Goal: Task Accomplishment & Management: Complete application form

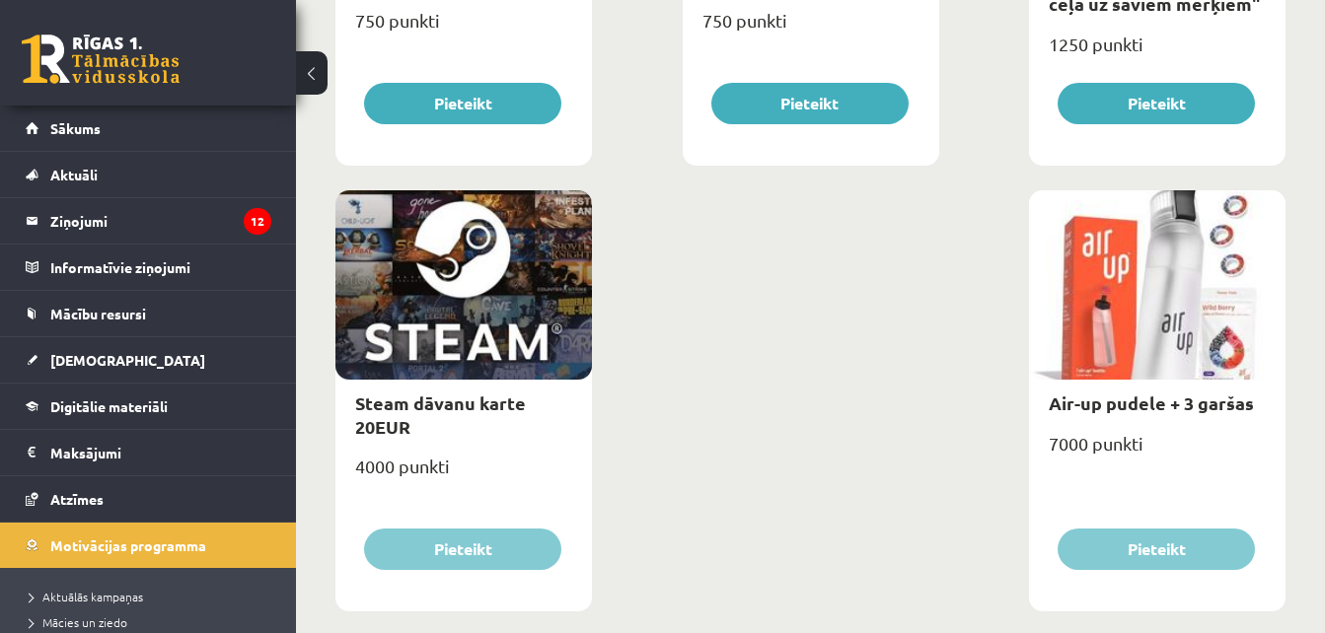
scroll to position [3289, 0]
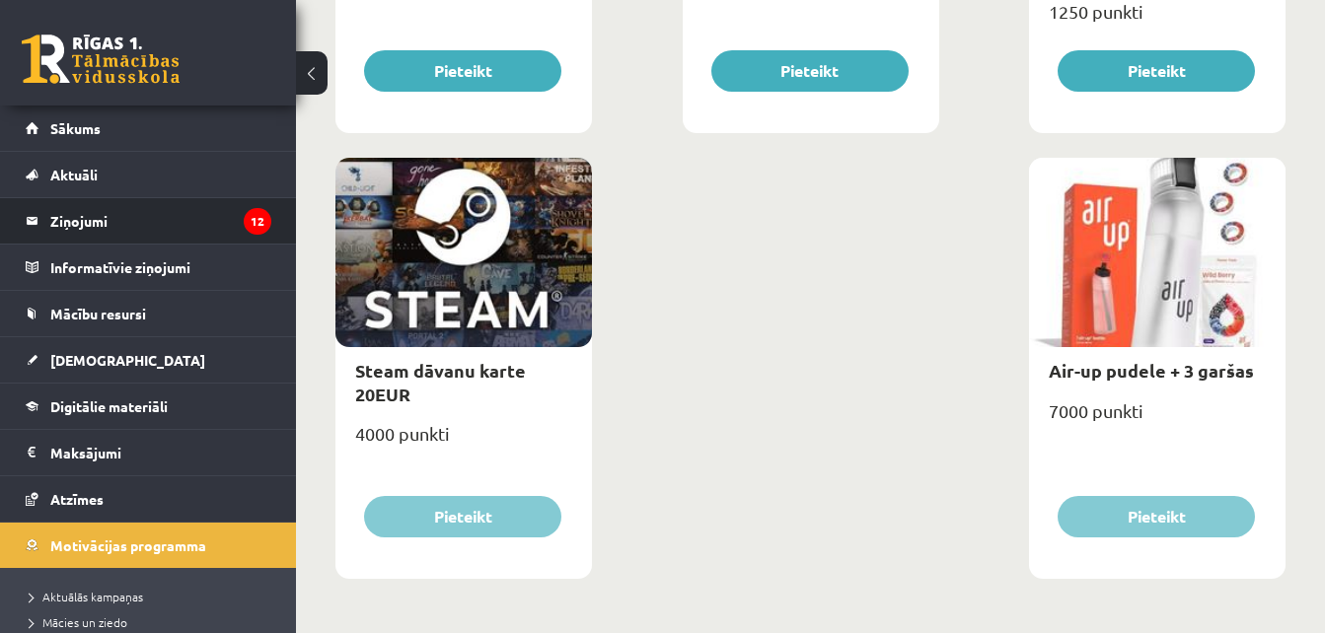
click at [257, 217] on li "Ziņojumi 12" at bounding box center [148, 220] width 296 height 47
click at [218, 222] on legend "Ziņojumi 12" at bounding box center [160, 220] width 221 height 45
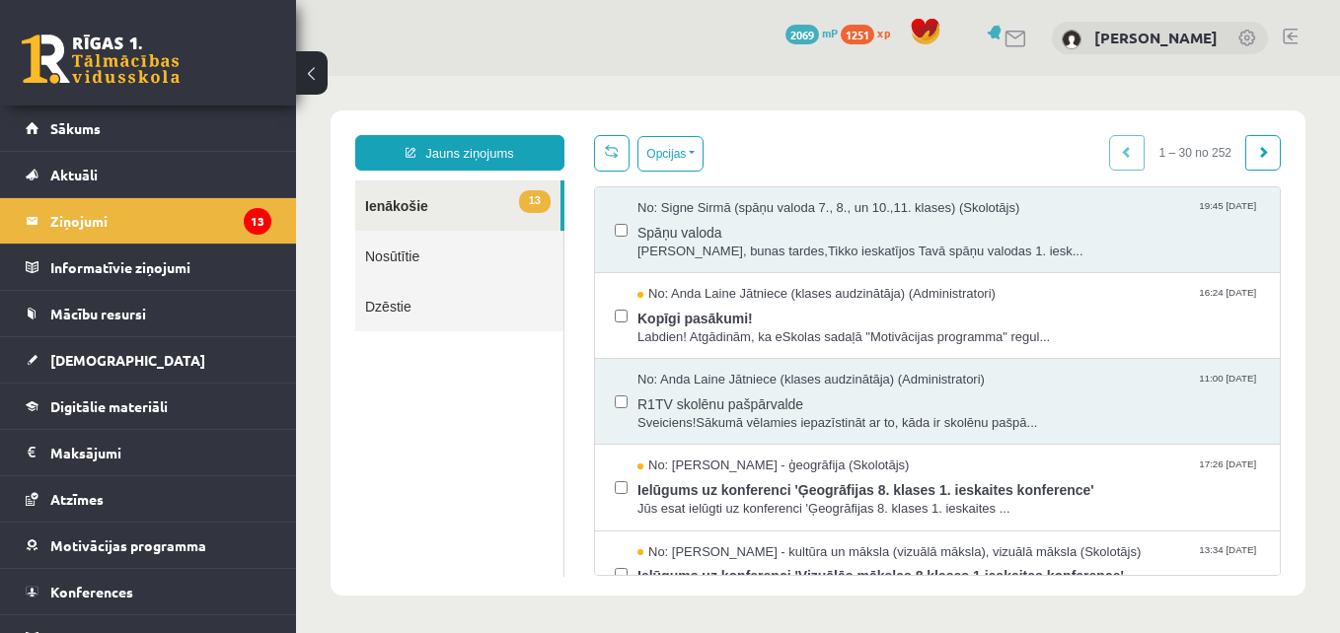
click at [394, 251] on link "Nosūtītie" at bounding box center [459, 256] width 208 height 50
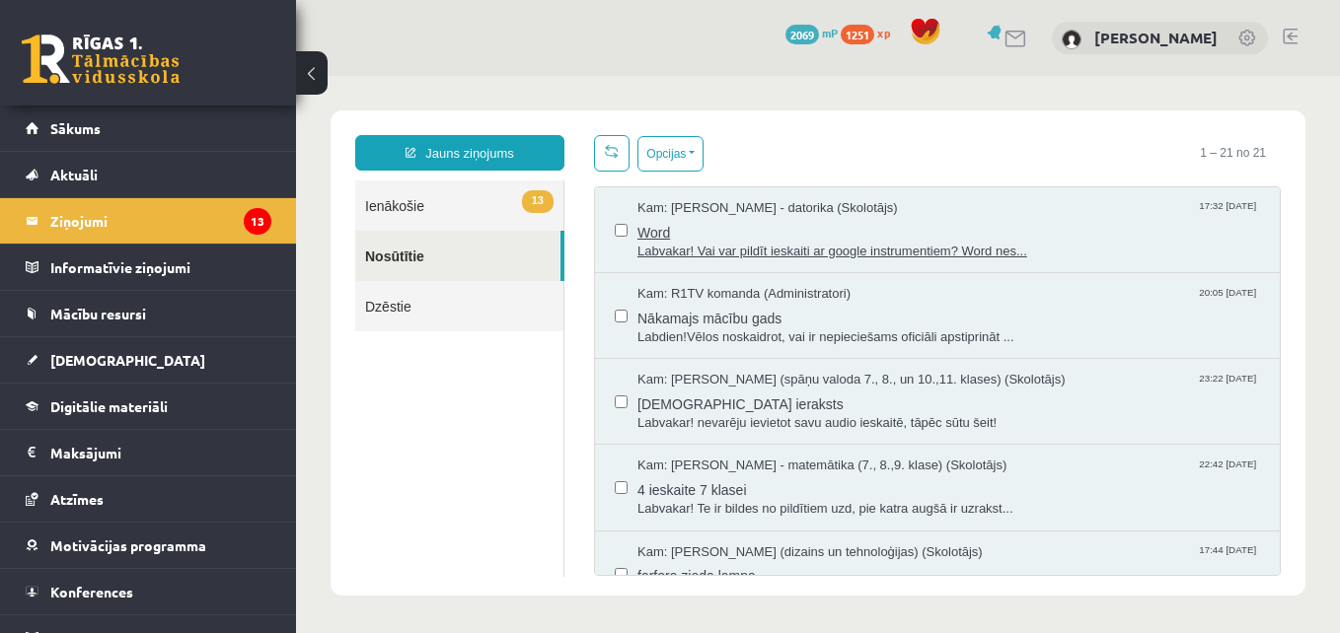
click at [809, 232] on span "Word" at bounding box center [948, 230] width 622 height 25
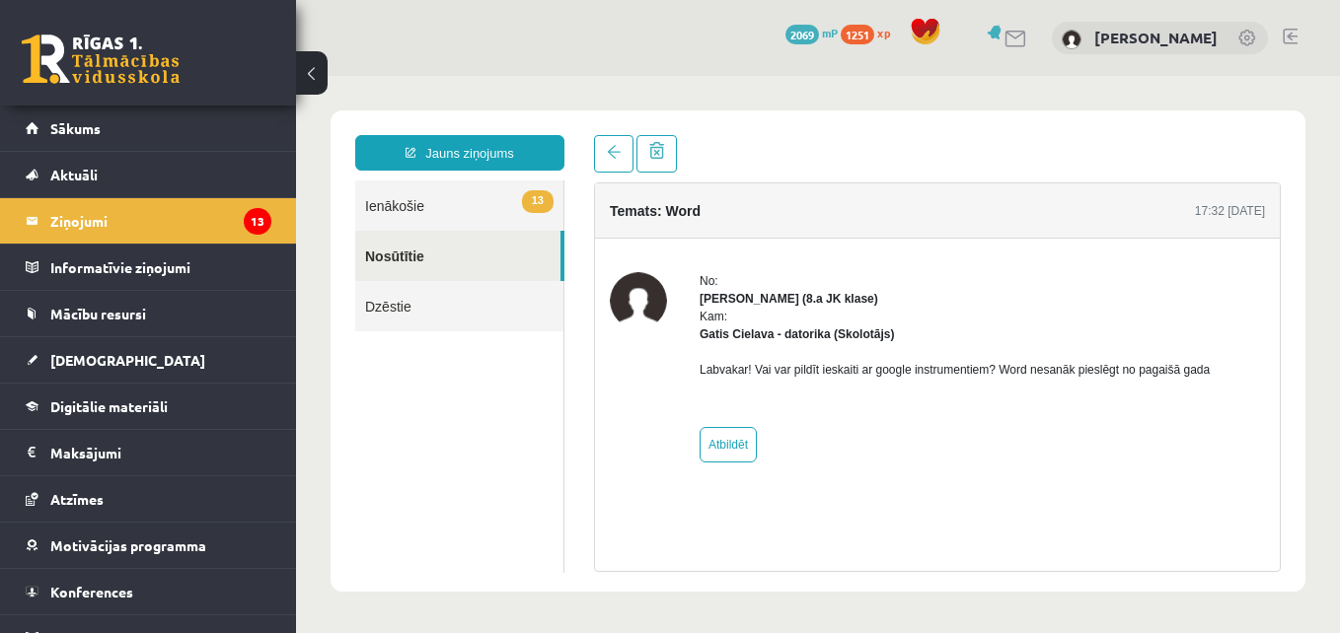
click at [574, 153] on div "Jauns ziņojums 13 Ienākošie Nosūtītie Dzēstie ** ********* ********* *******" at bounding box center [459, 353] width 239 height 437
click at [611, 153] on span at bounding box center [614, 152] width 14 height 14
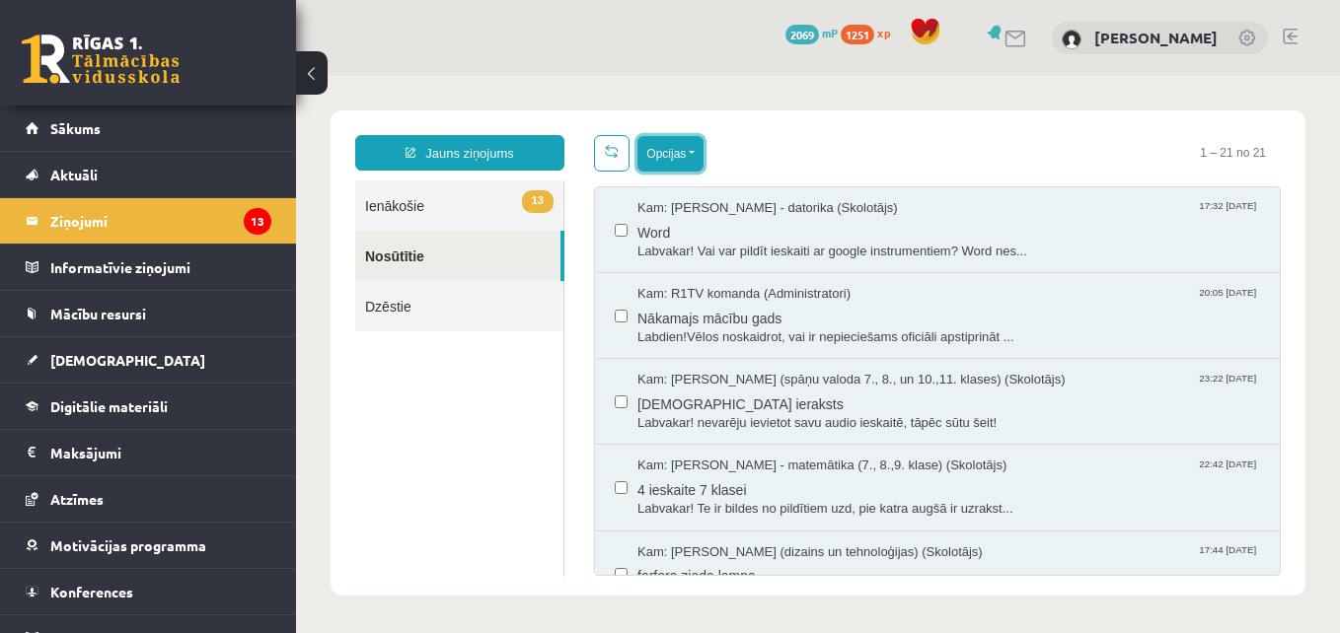
click at [683, 156] on button "Opcijas" at bounding box center [670, 154] width 66 height 36
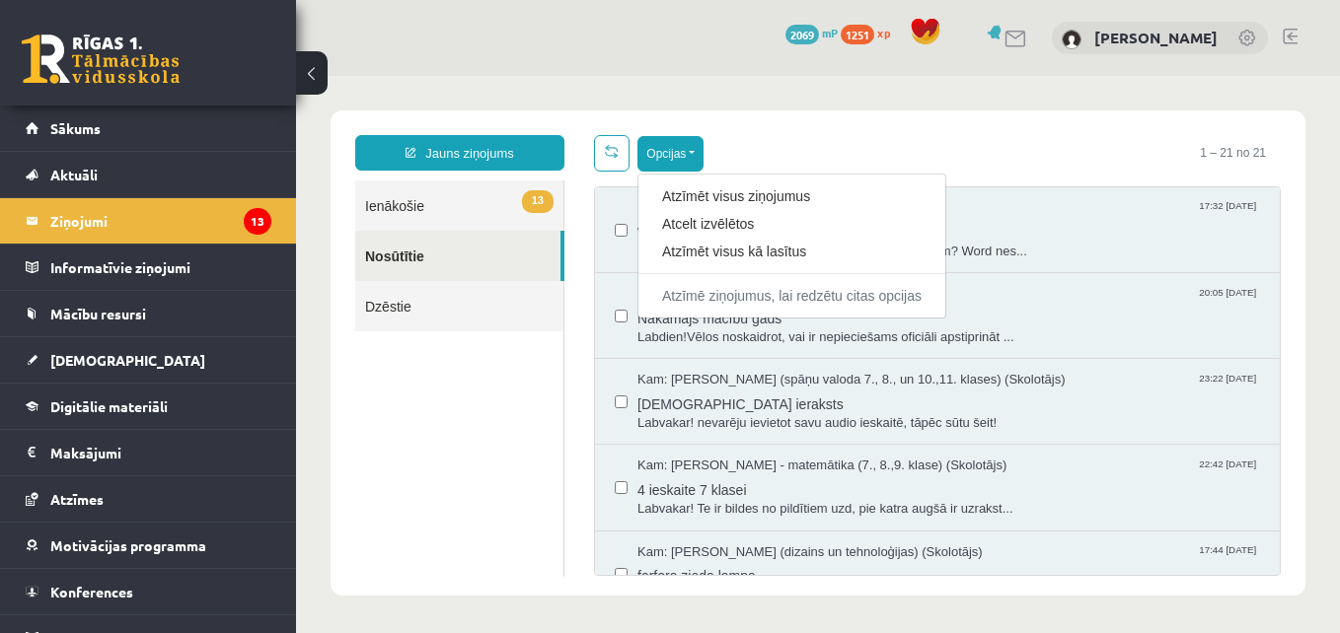
click at [769, 152] on div "Opcijas Atzīmēt visus ziņojumus Atcelt izvēlētos Atzīmēt visus kā lasītus Atzīm…" at bounding box center [937, 153] width 687 height 36
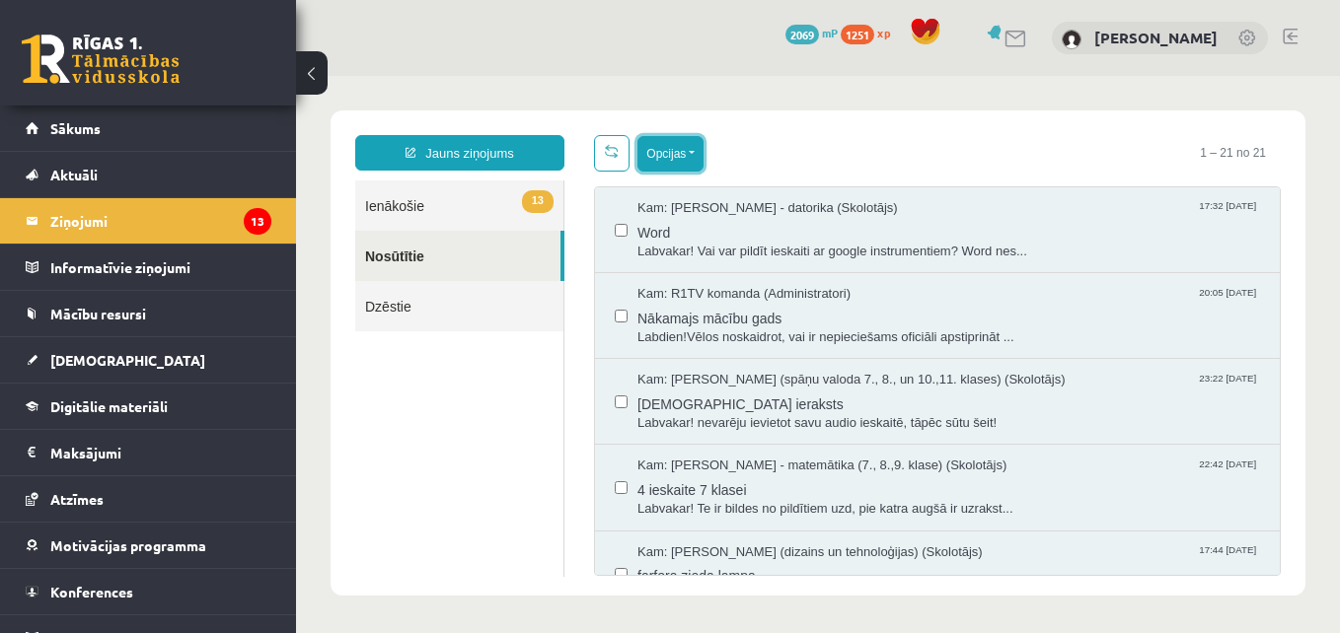
click at [674, 145] on button "Opcijas" at bounding box center [670, 154] width 66 height 36
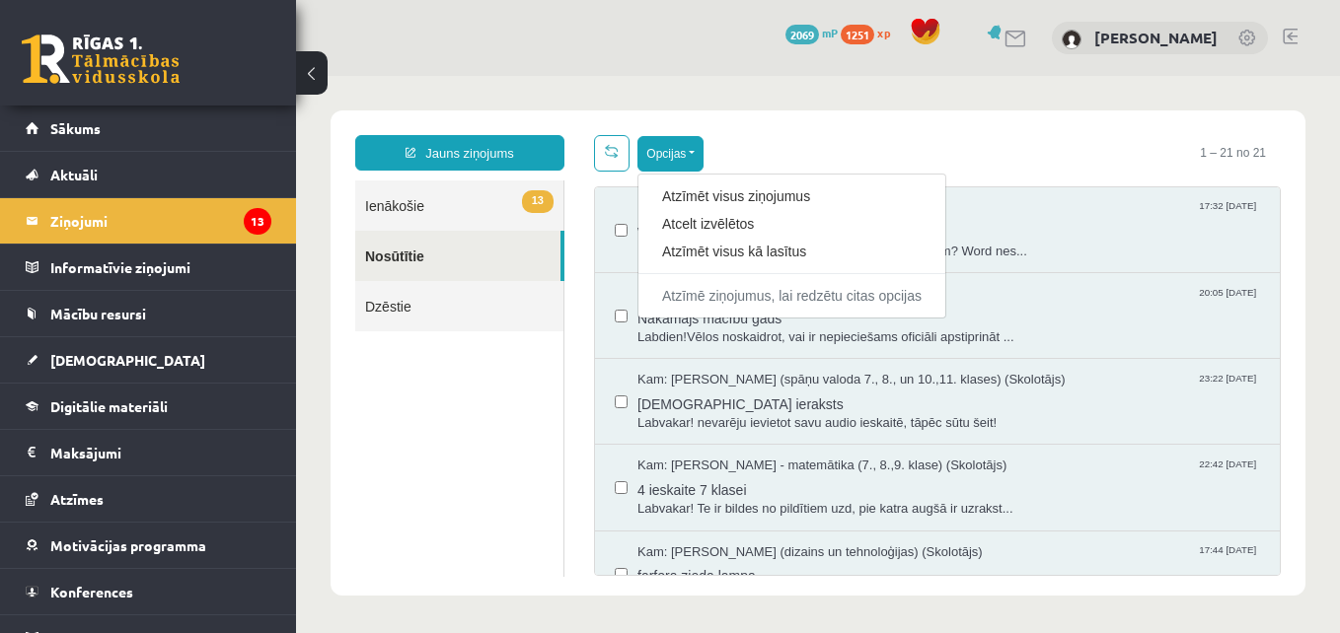
click at [751, 145] on div "Opcijas Atzīmēt visus ziņojumus Atcelt izvēlētos Atzīmēt visus kā lasītus Atzīm…" at bounding box center [937, 153] width 687 height 36
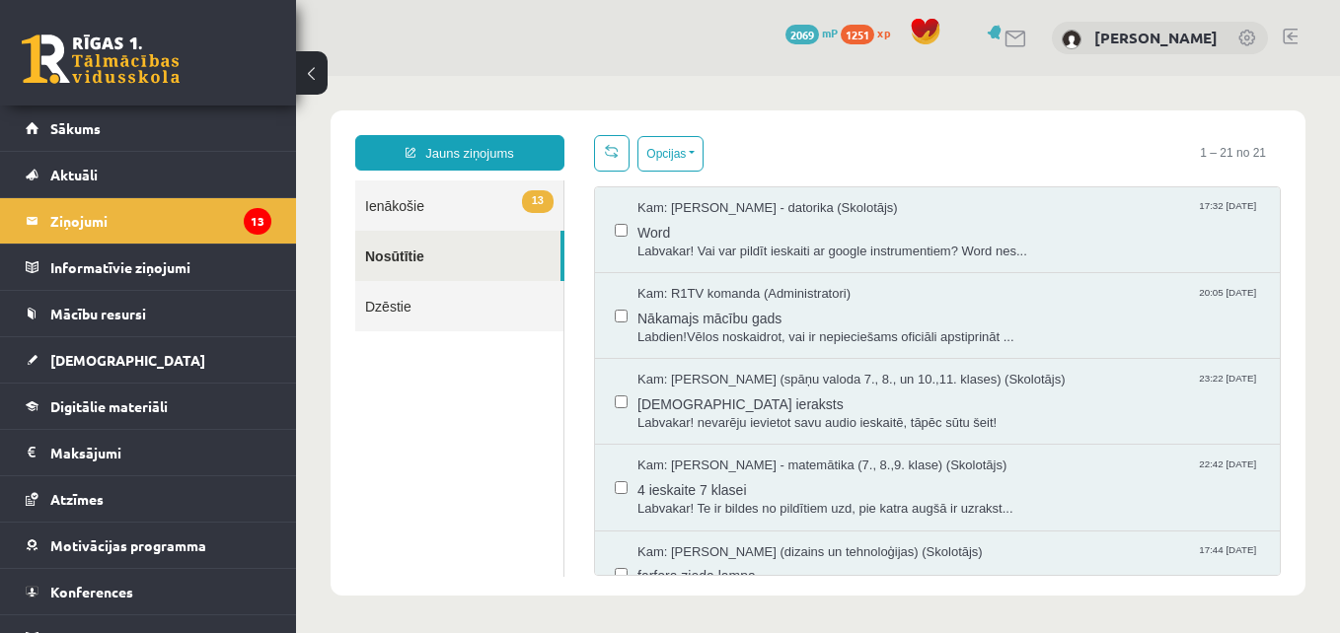
click at [613, 228] on div "Kam: Gatis Cielava - datorika (Skolotājs) 17:32 15/10/2025 Word Labvakar! Vai v…" at bounding box center [937, 230] width 685 height 86
click at [161, 372] on link "[DEMOGRAPHIC_DATA]" at bounding box center [149, 359] width 246 height 45
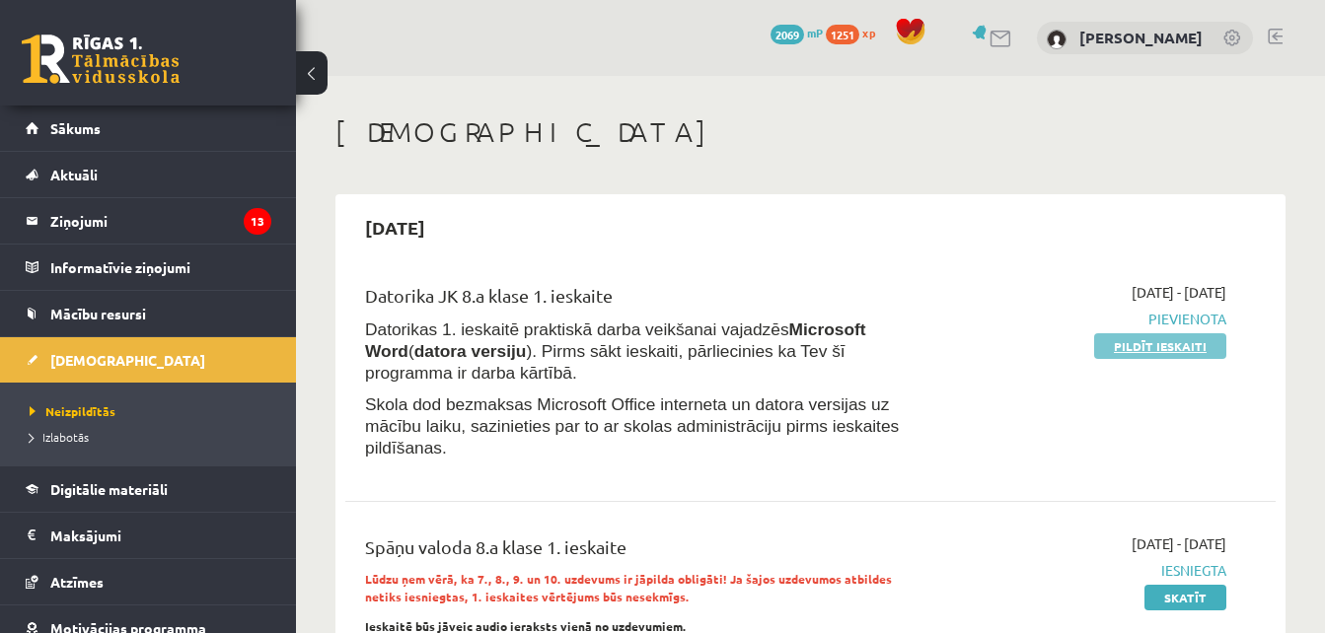
click at [1124, 344] on link "Pildīt ieskaiti" at bounding box center [1160, 346] width 132 height 26
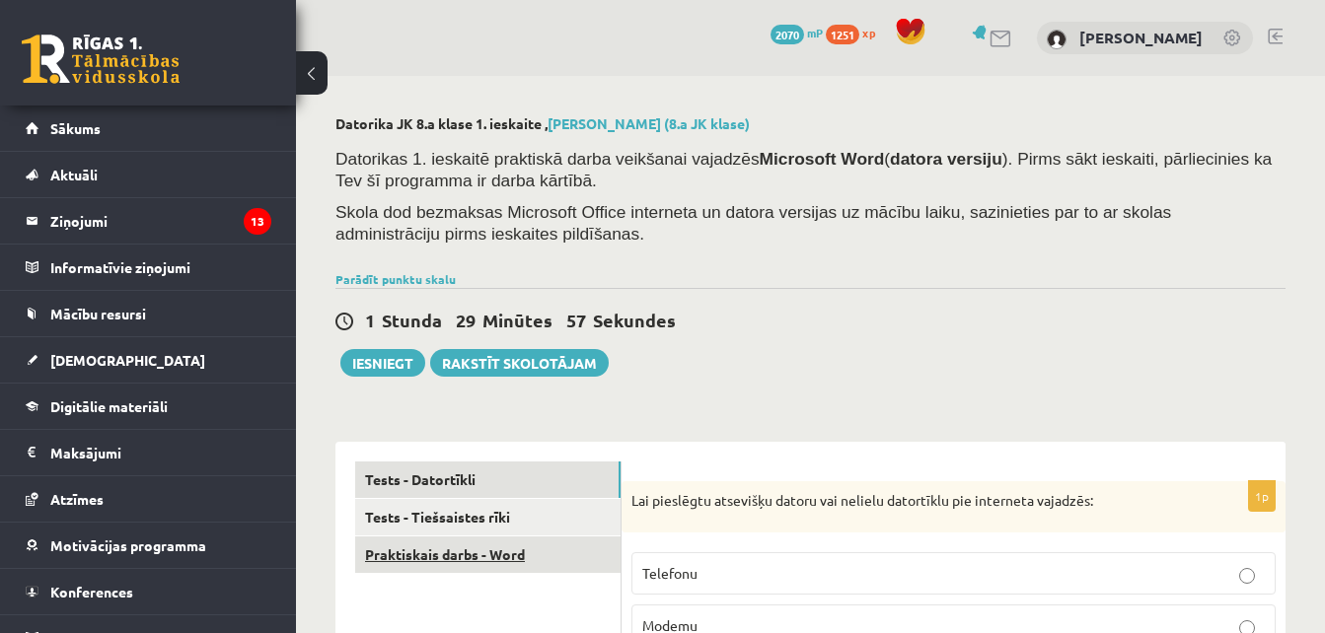
click at [528, 561] on link "Praktiskais darbs - Word" at bounding box center [487, 555] width 265 height 36
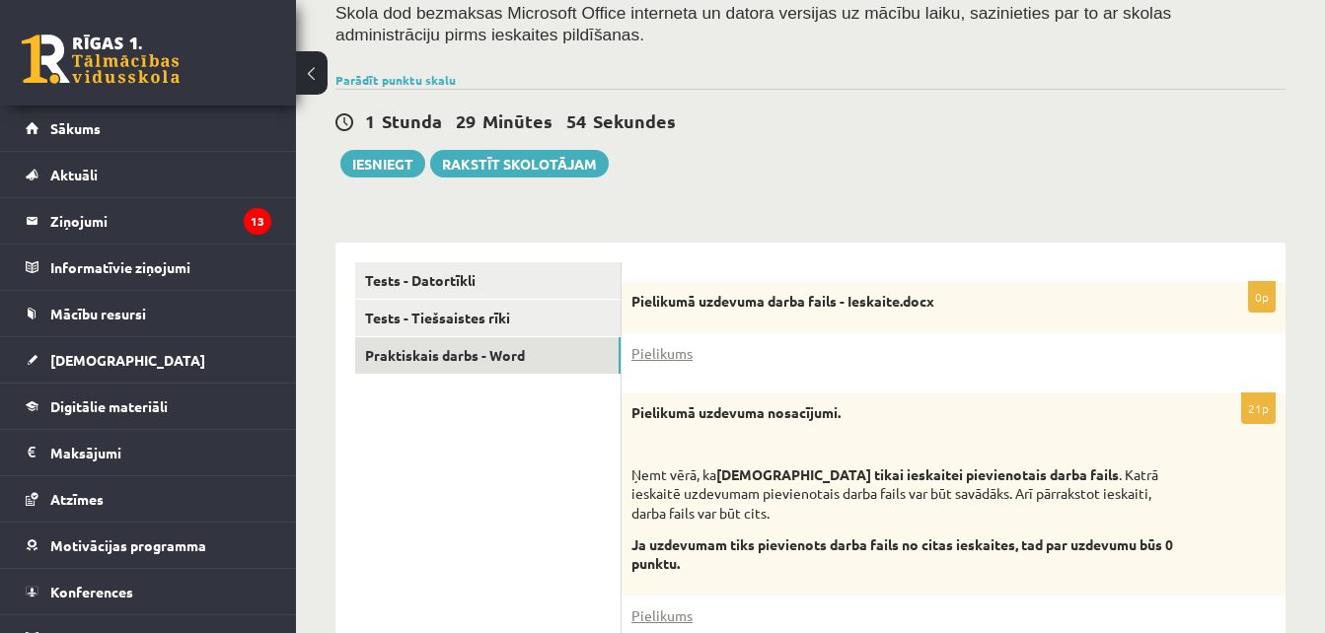
scroll to position [188, 0]
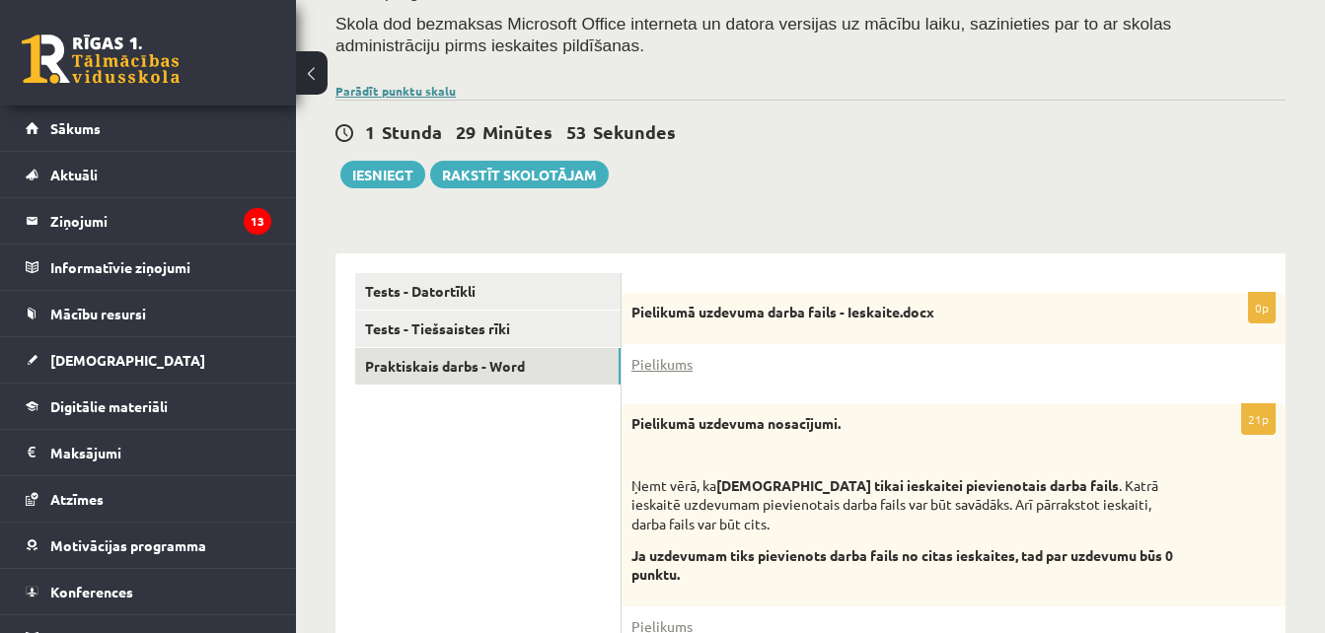
click at [417, 88] on link "Parādīt punktu skalu" at bounding box center [395, 91] width 120 height 16
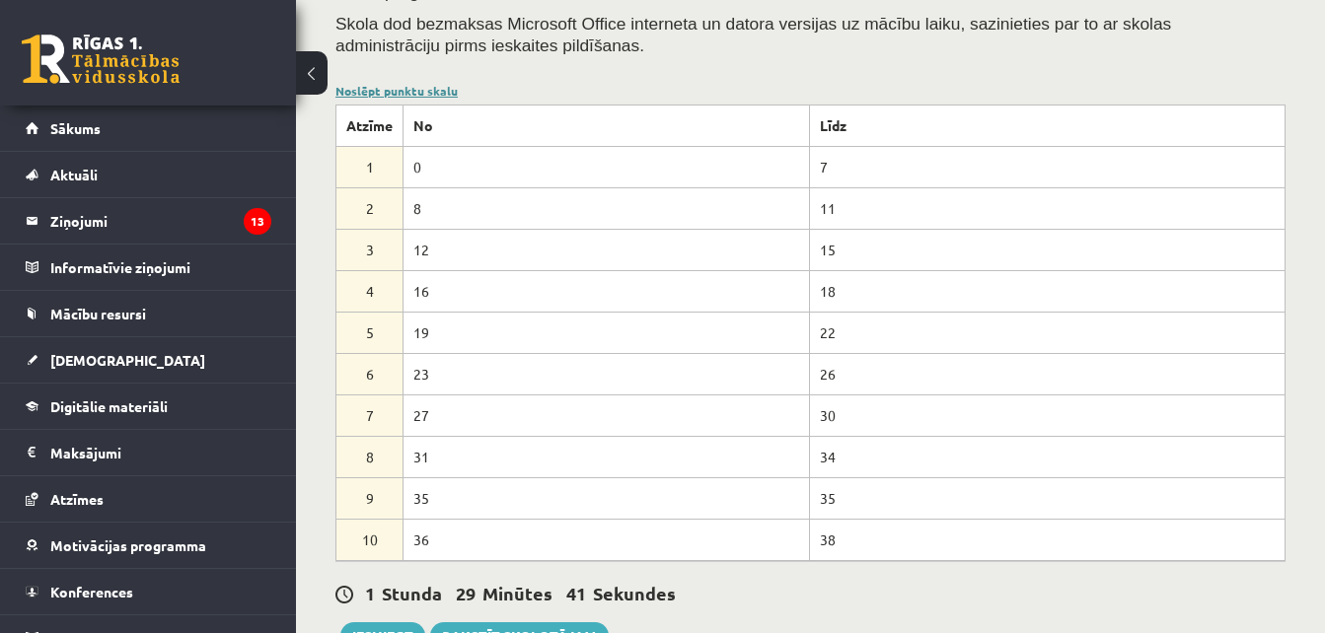
click at [376, 88] on link "Noslēpt punktu skalu" at bounding box center [396, 91] width 122 height 16
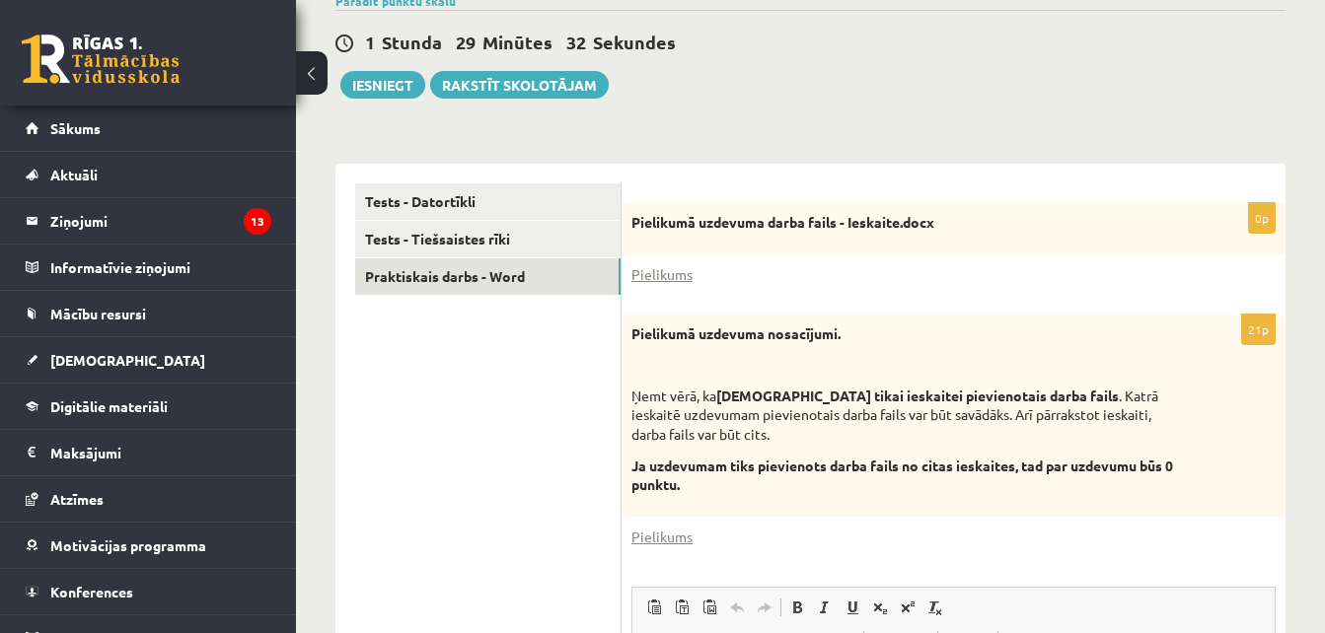
scroll to position [273, 0]
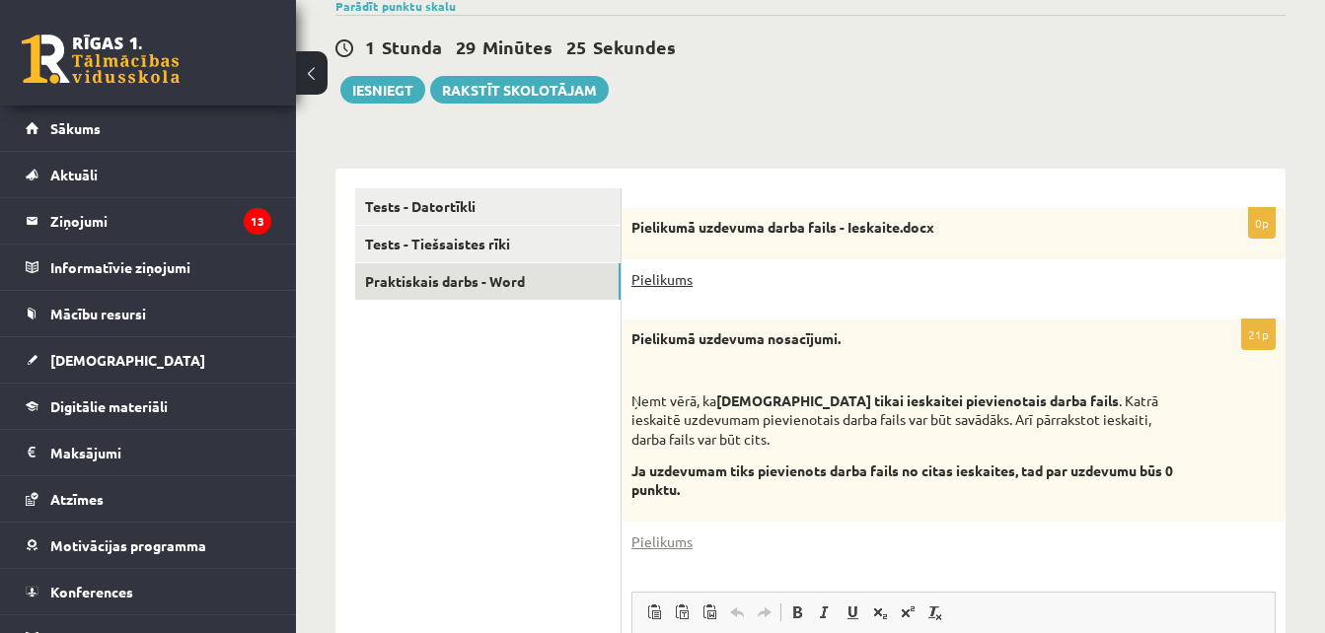
click at [668, 275] on link "Pielikums" at bounding box center [661, 279] width 61 height 21
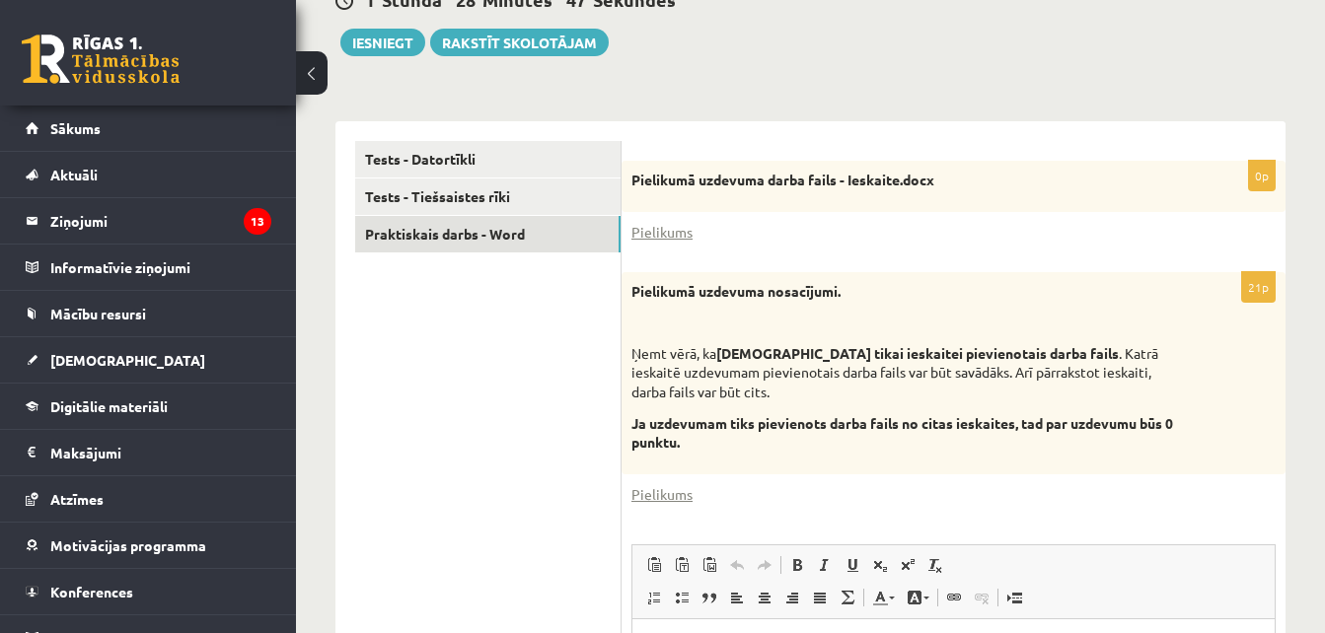
scroll to position [331, 0]
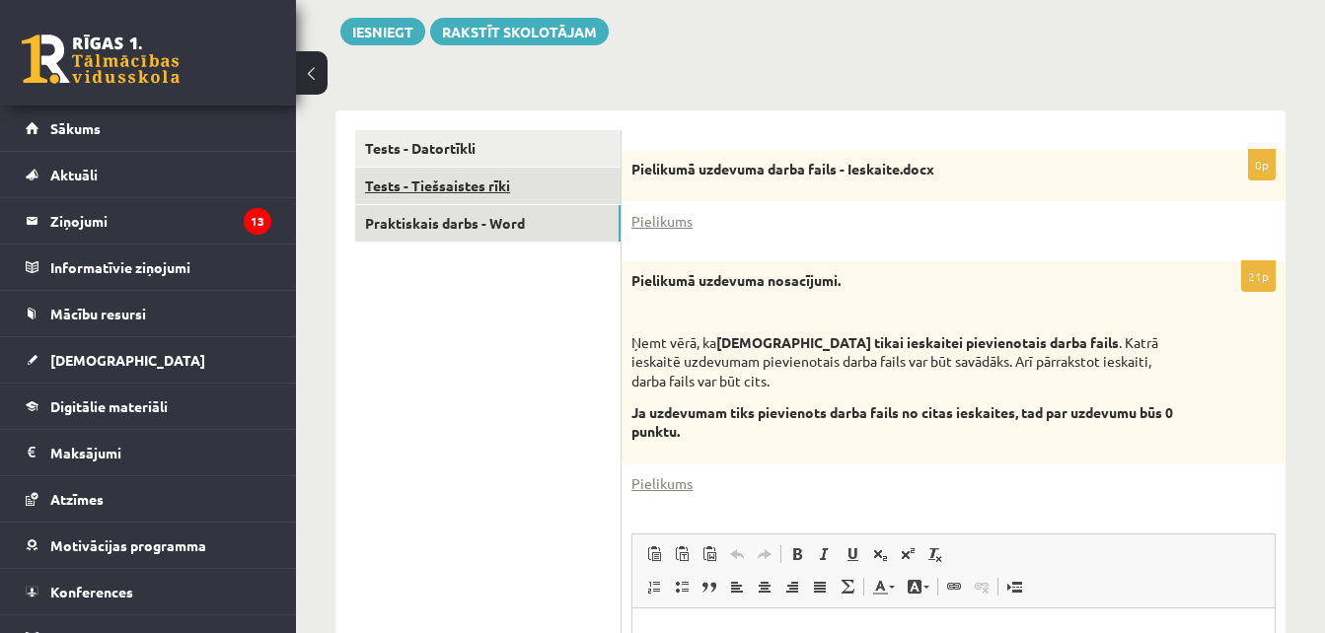
click at [505, 170] on link "Tests - Tiešsaistes rīki" at bounding box center [487, 186] width 265 height 36
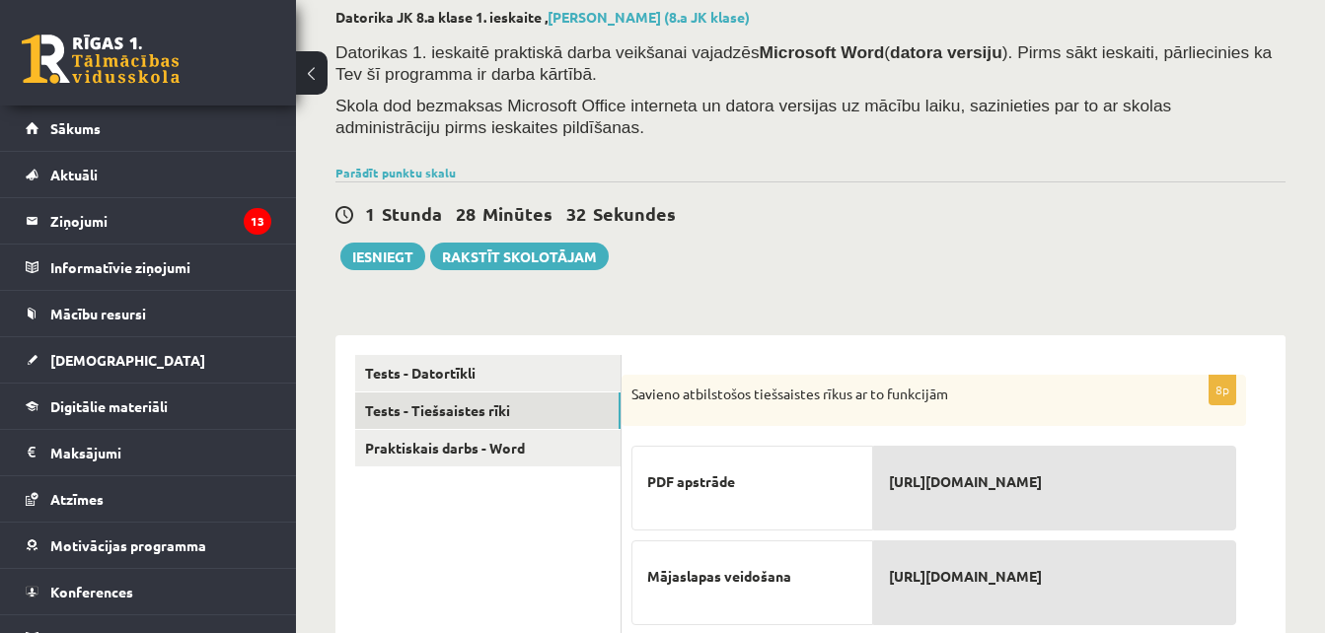
scroll to position [83, 0]
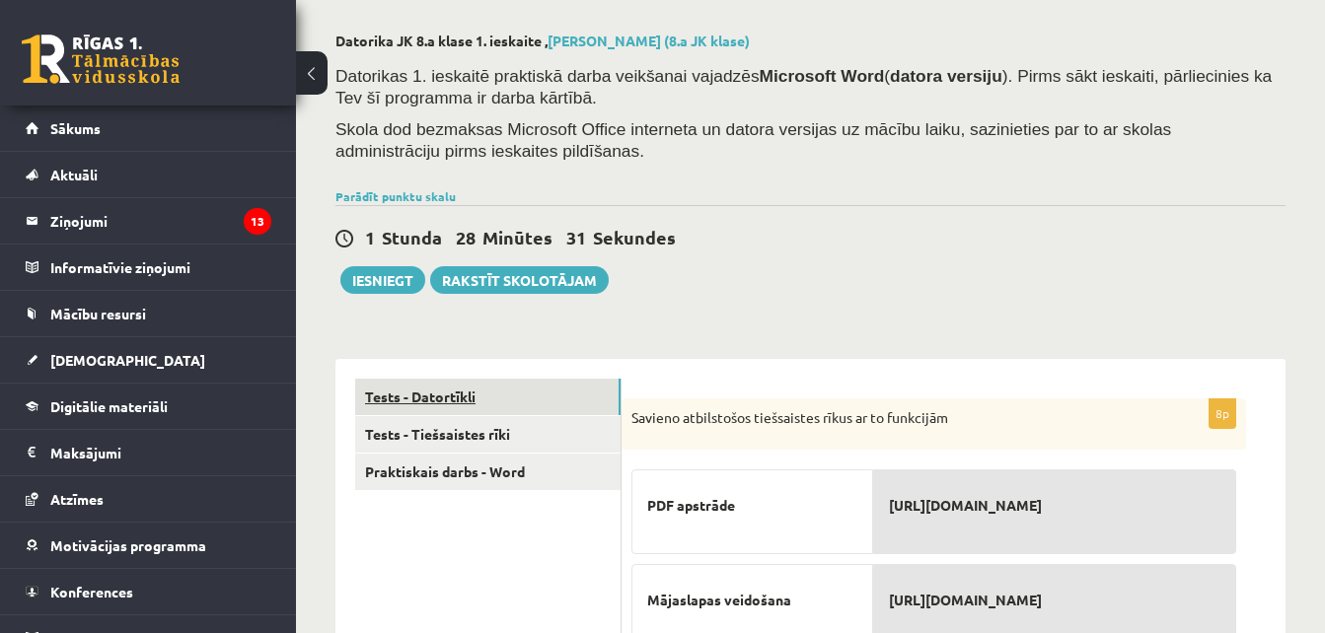
click at [567, 399] on link "Tests - Datortīkli" at bounding box center [487, 397] width 265 height 36
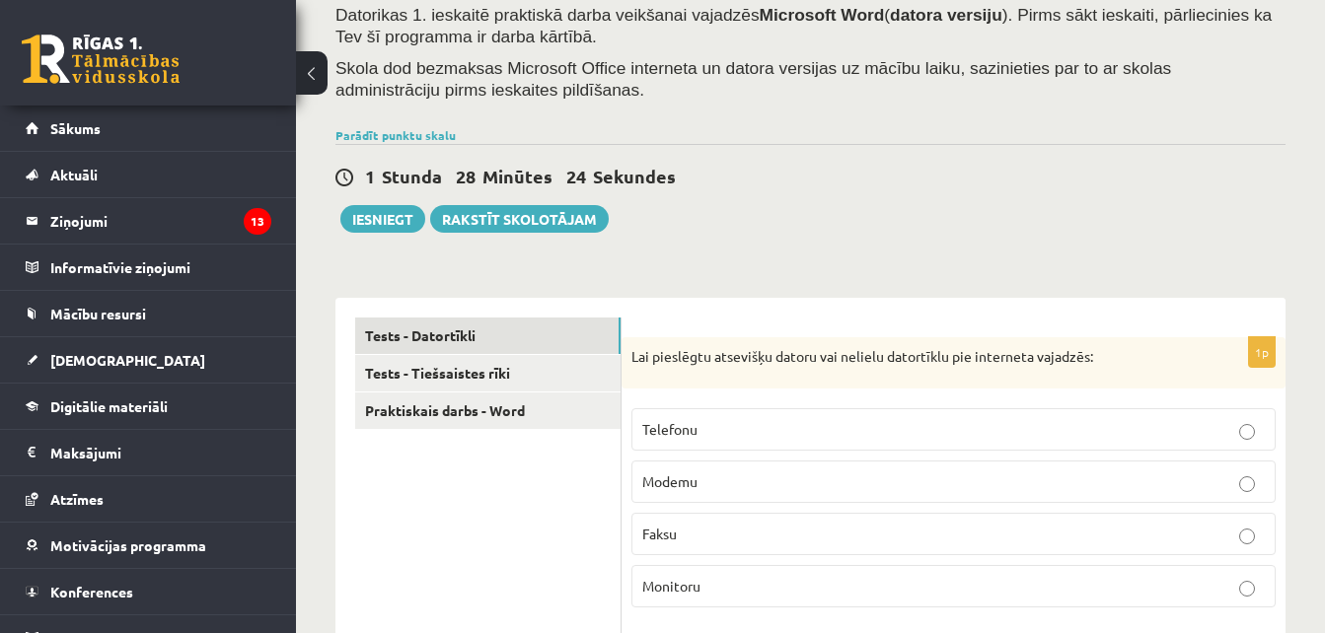
scroll to position [0, 0]
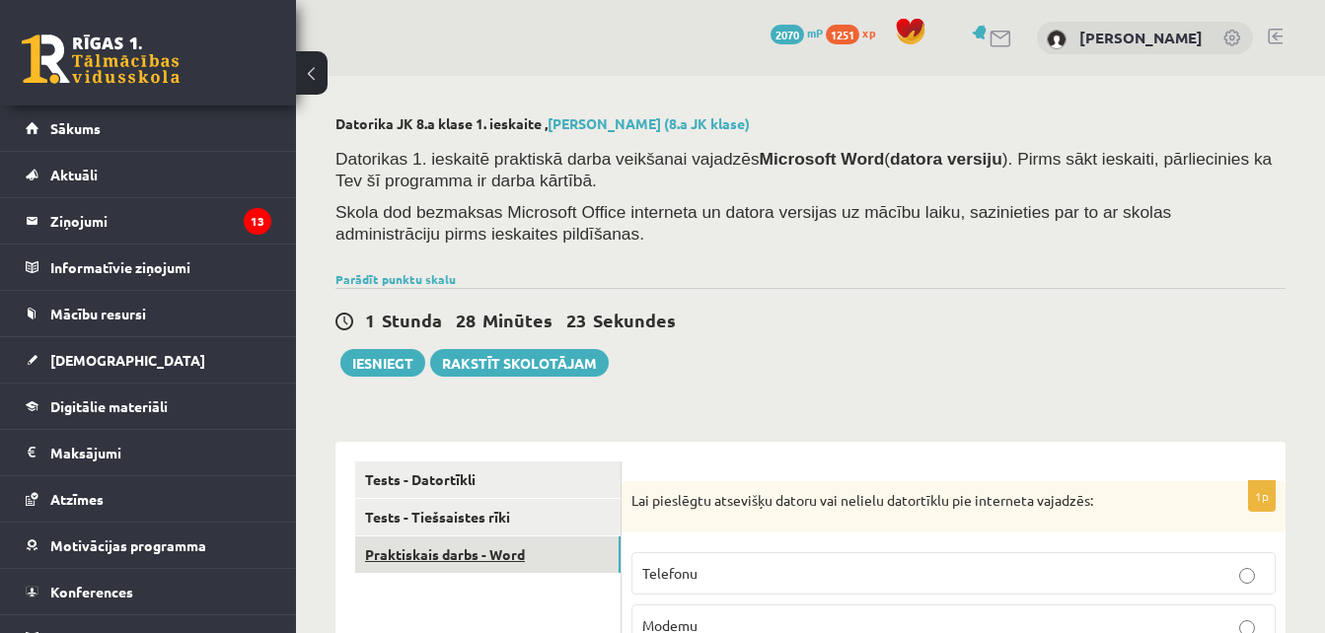
click at [506, 557] on link "Praktiskais darbs - Word" at bounding box center [487, 555] width 265 height 36
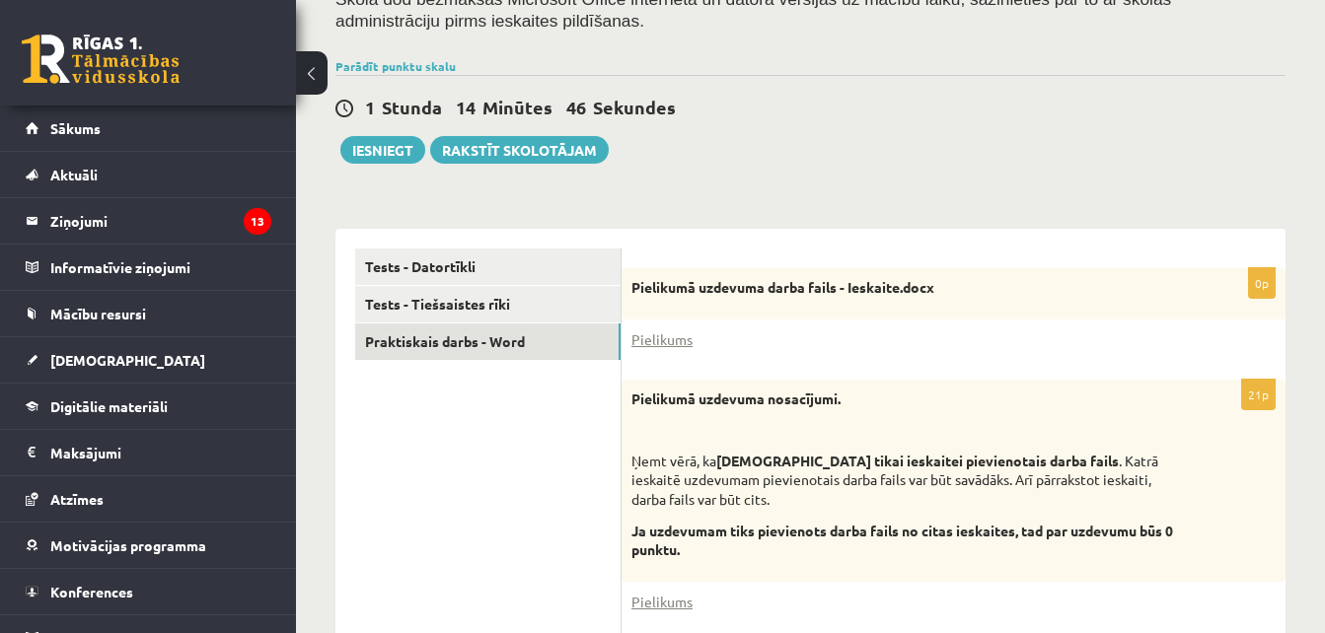
scroll to position [229, 0]
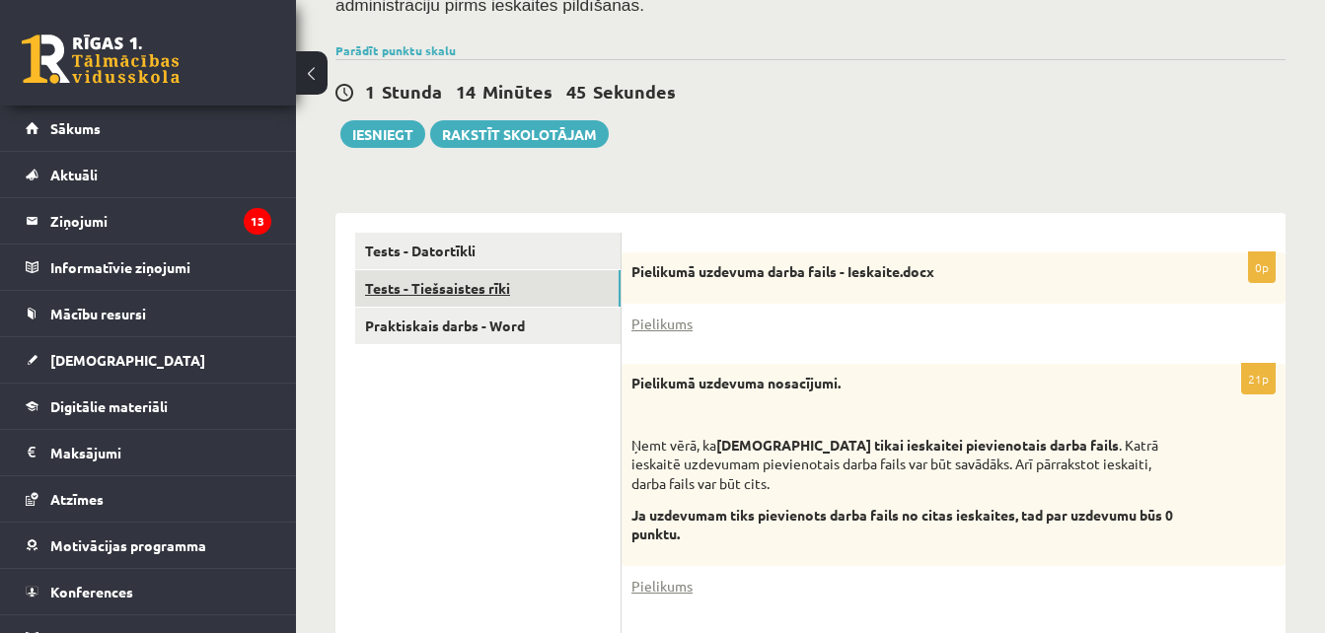
click at [519, 272] on link "Tests - Tiešsaistes rīki" at bounding box center [487, 288] width 265 height 36
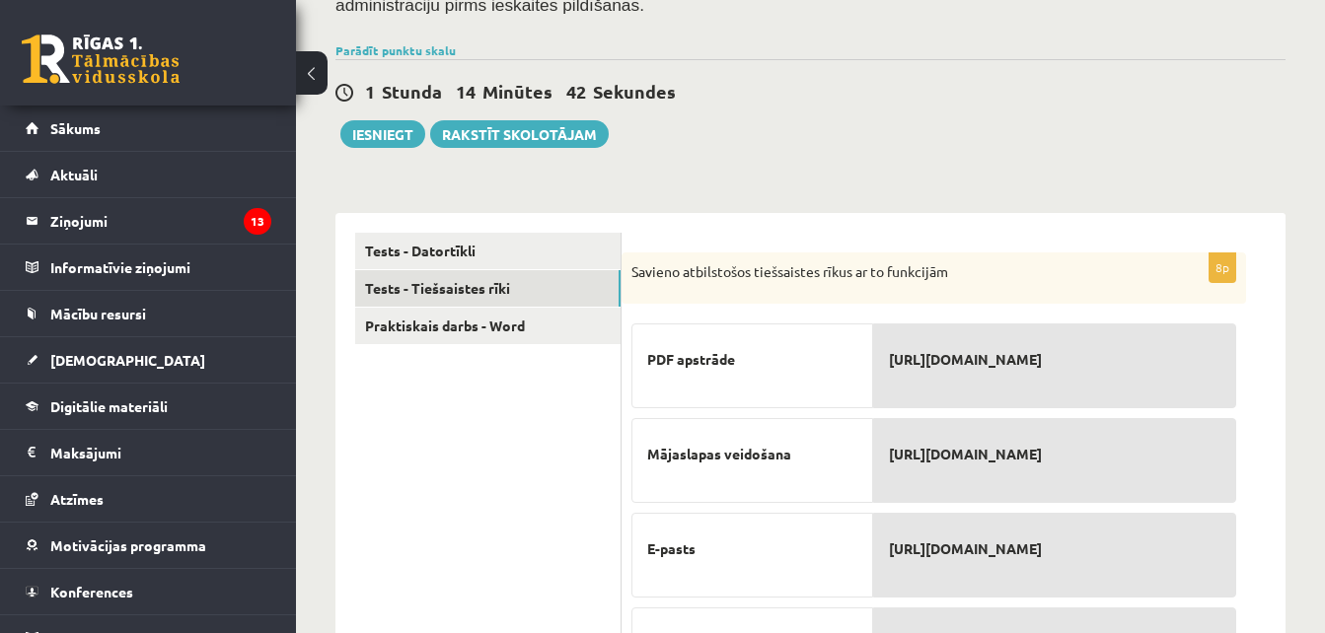
drag, startPoint x: 628, startPoint y: 262, endPoint x: 1342, endPoint y: 628, distance: 802.5
click at [1324, 404] on html "0 Dāvanas 2070 mP 1251 xp [PERSON_NAME] Sākums Aktuāli Kā mācīties eSKOLĀ Konta…" at bounding box center [662, 87] width 1325 height 633
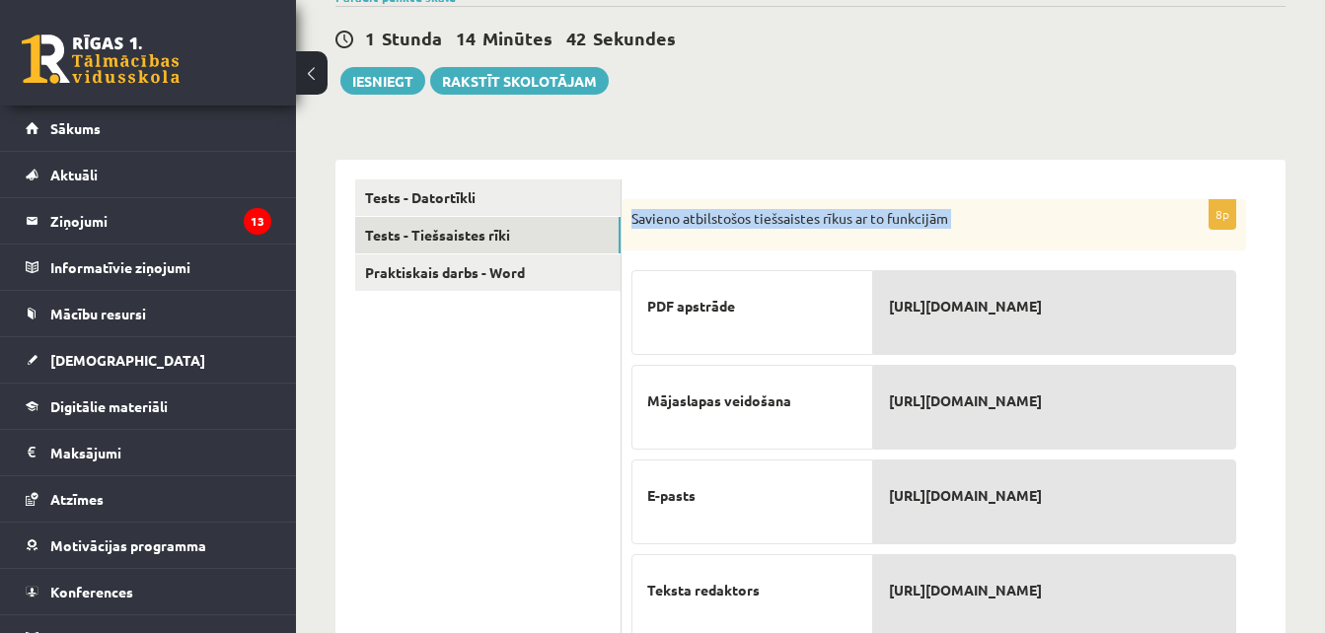
scroll to position [295, 0]
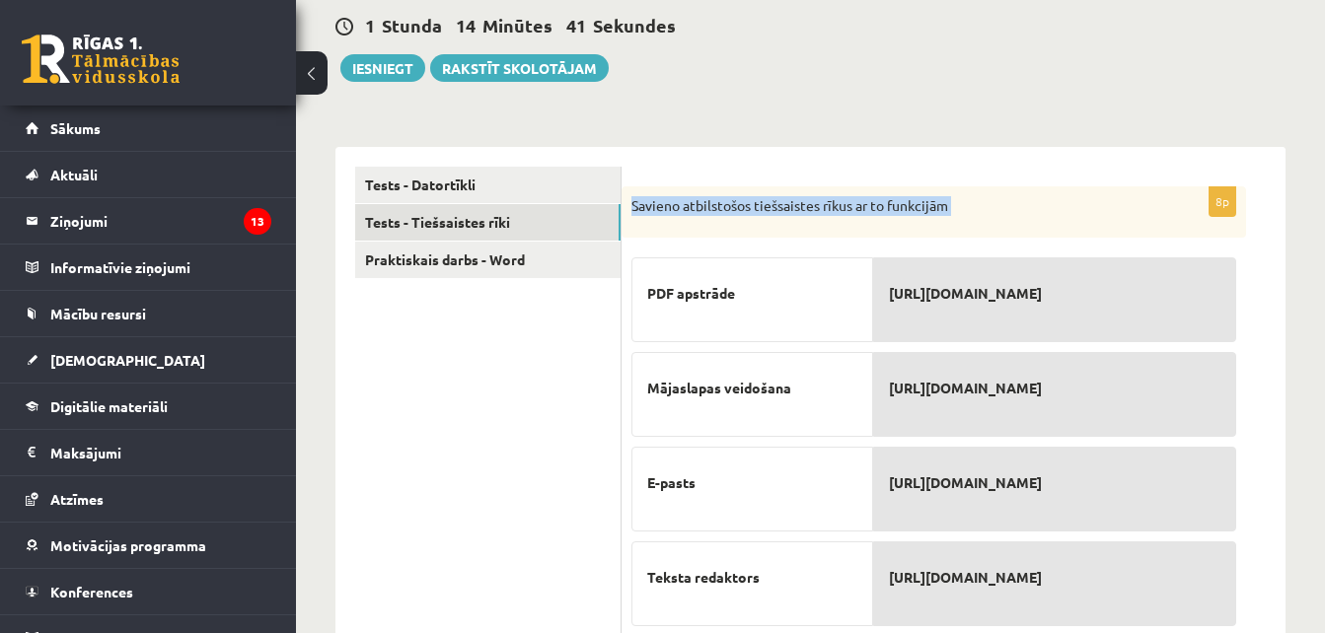
click at [1025, 188] on div "Savieno atbilstošos tiešsaistes rīkus ar to funkcijām" at bounding box center [933, 211] width 624 height 51
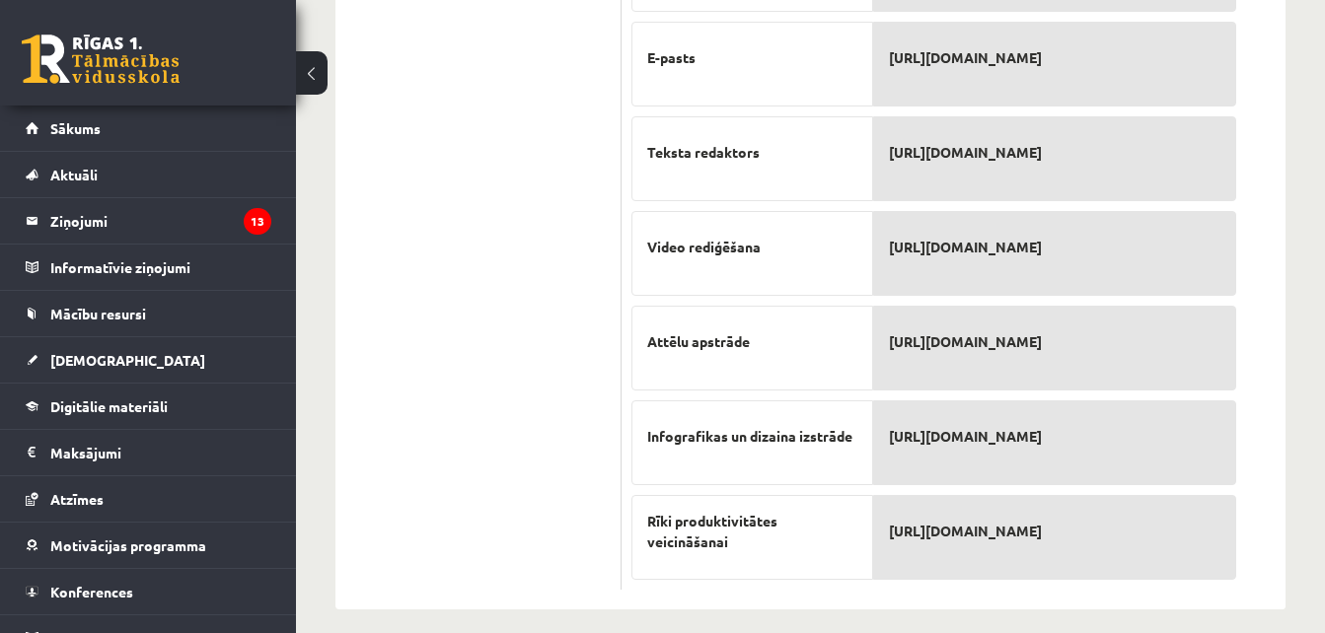
scroll to position [738, 0]
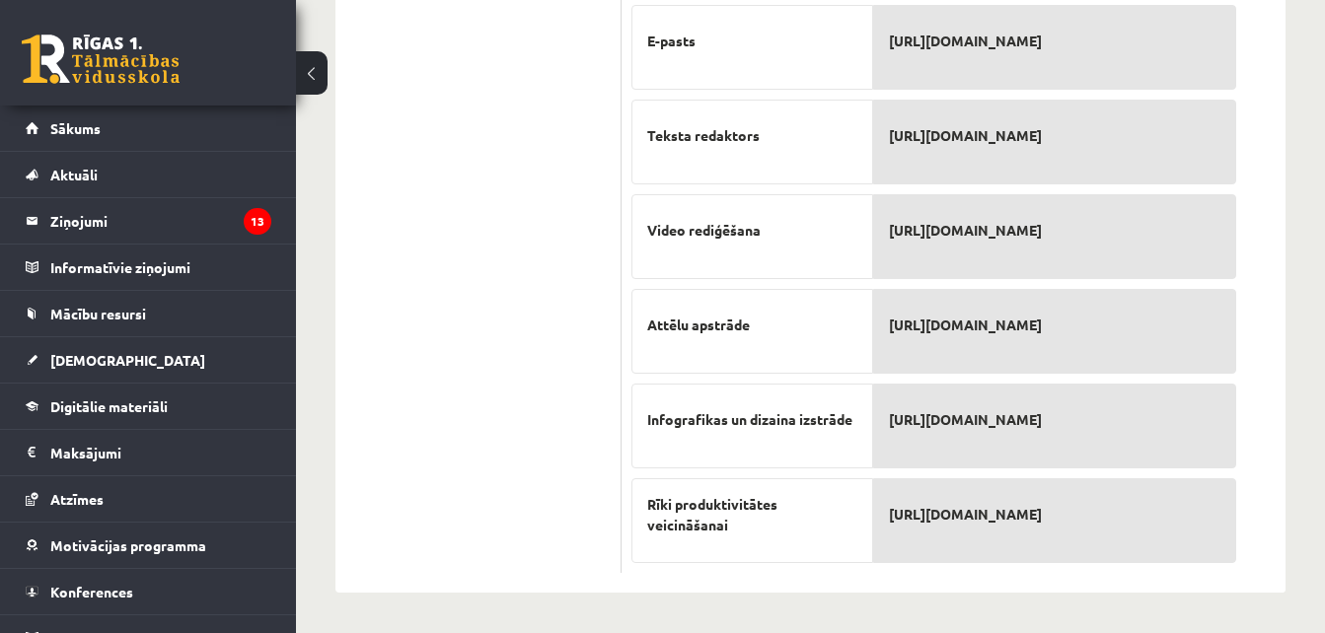
drag, startPoint x: 629, startPoint y: 203, endPoint x: 1076, endPoint y: 518, distance: 546.5
click at [1076, 518] on div "8p Savieno atbilstošos tiešsaistes rīkus ar to funkcijām PDF apstrāde Mājaslapa…" at bounding box center [933, 159] width 624 height 829
copy div "Savieno atbilstošos tiešsaistes rīkus ar to funkcijām PDF apstrāde Mājaslapas v…"
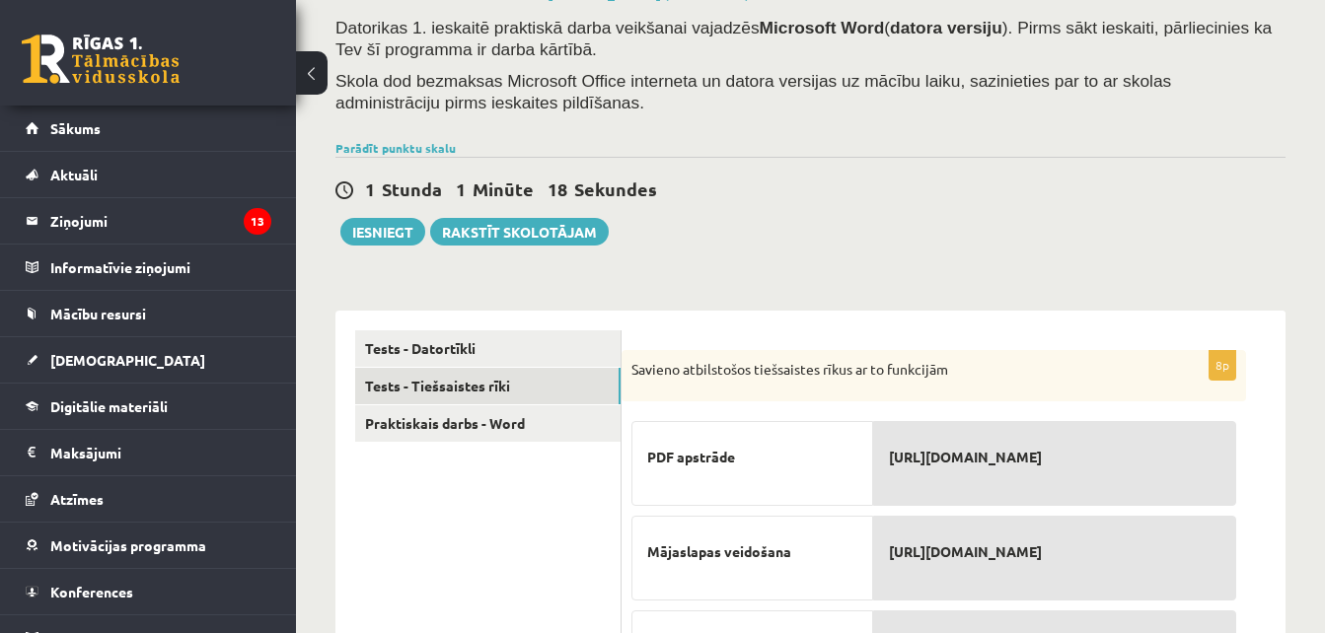
scroll to position [147, 0]
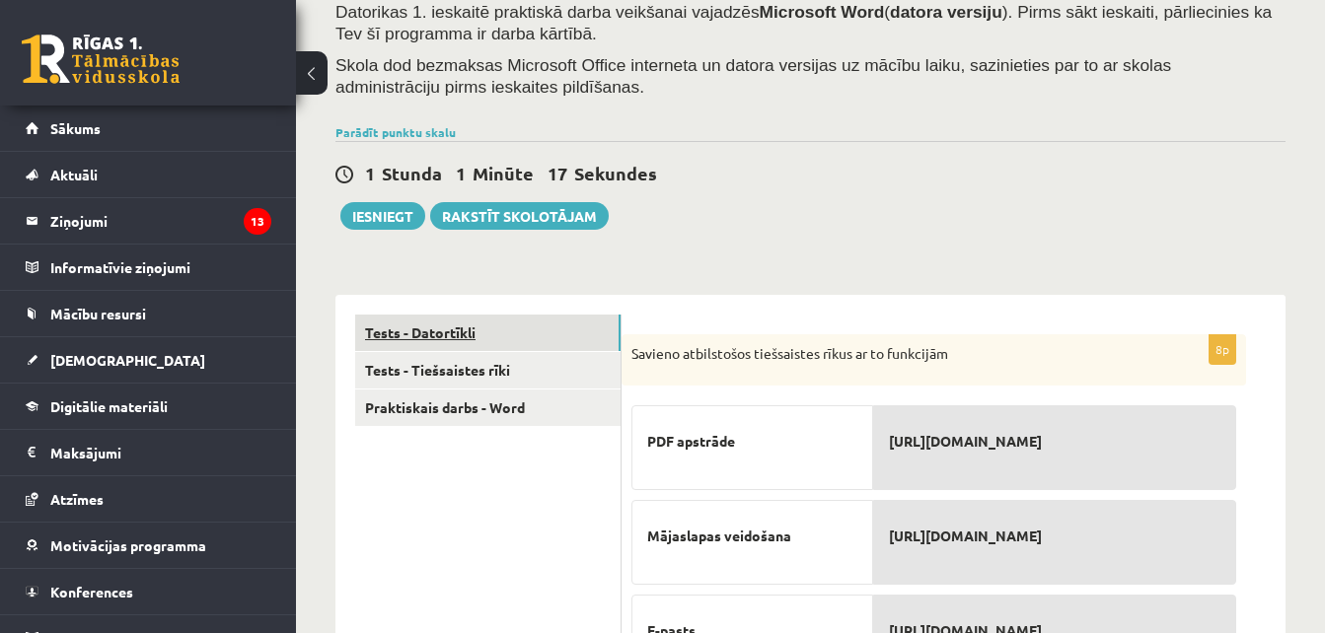
click at [473, 323] on link "Tests - Datortīkli" at bounding box center [487, 333] width 265 height 36
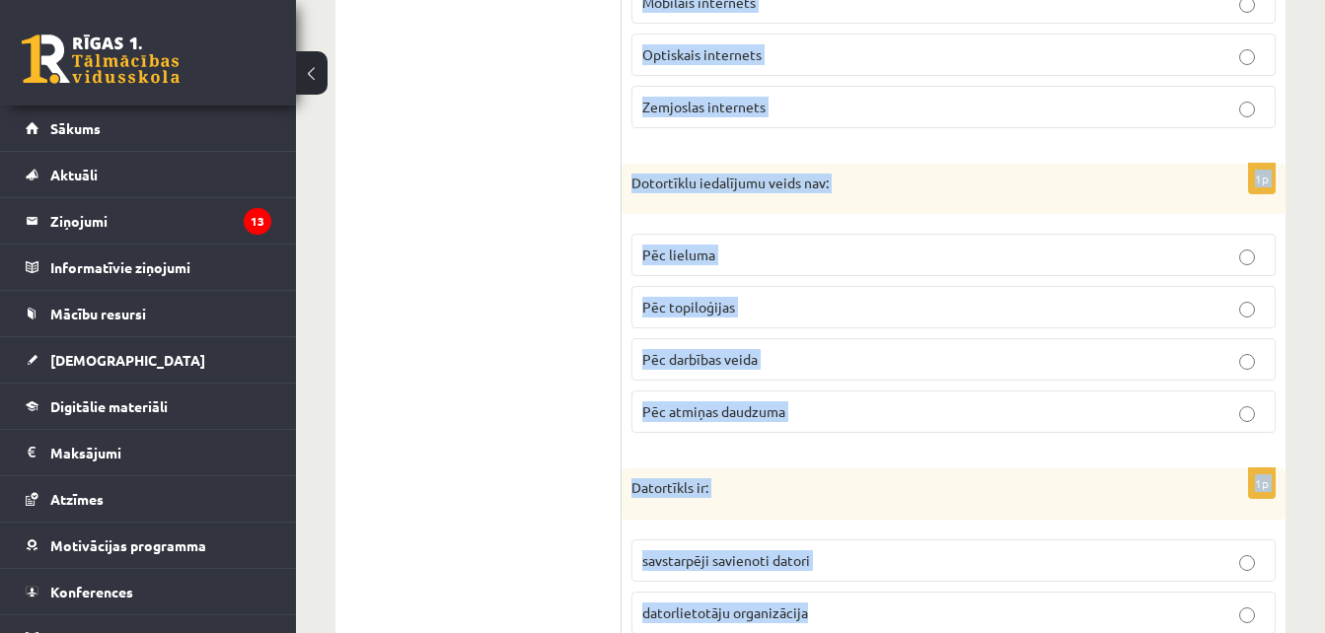
scroll to position [2657, 0]
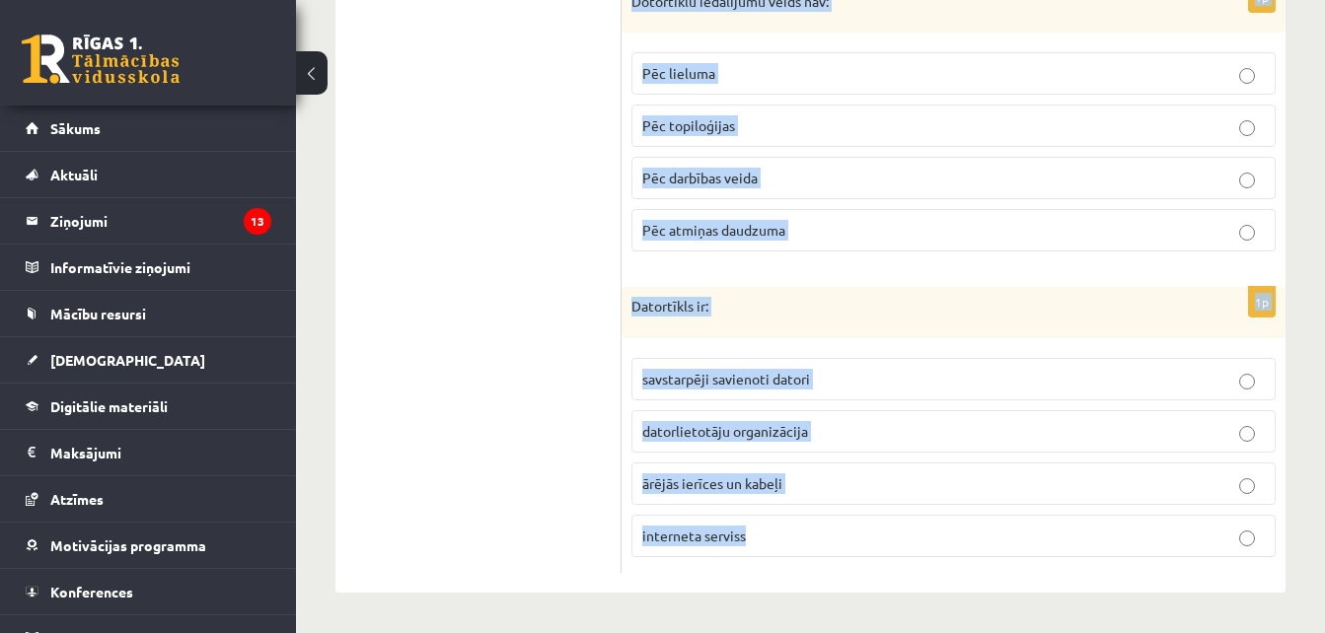
drag, startPoint x: 632, startPoint y: 350, endPoint x: 883, endPoint y: 520, distance: 302.6
copy form "Lor ipsumdolo sitametco adipis eli seddoei temporinci utl etdolorem aliquaen: A…"
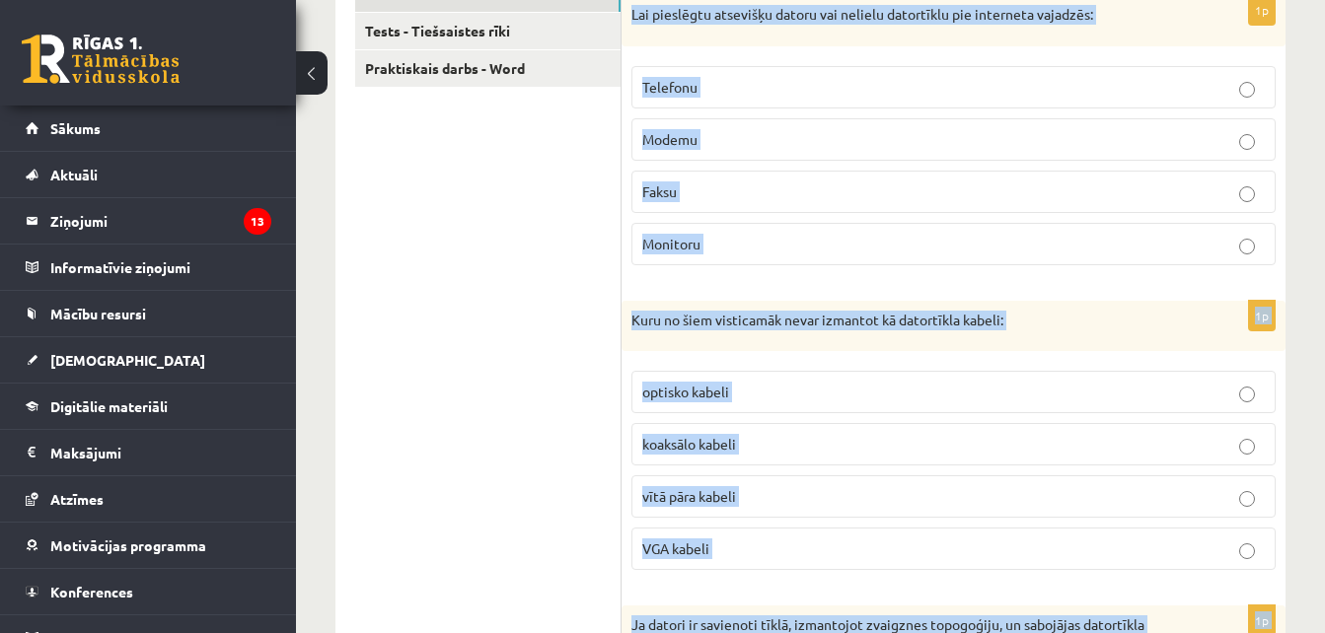
scroll to position [470, 0]
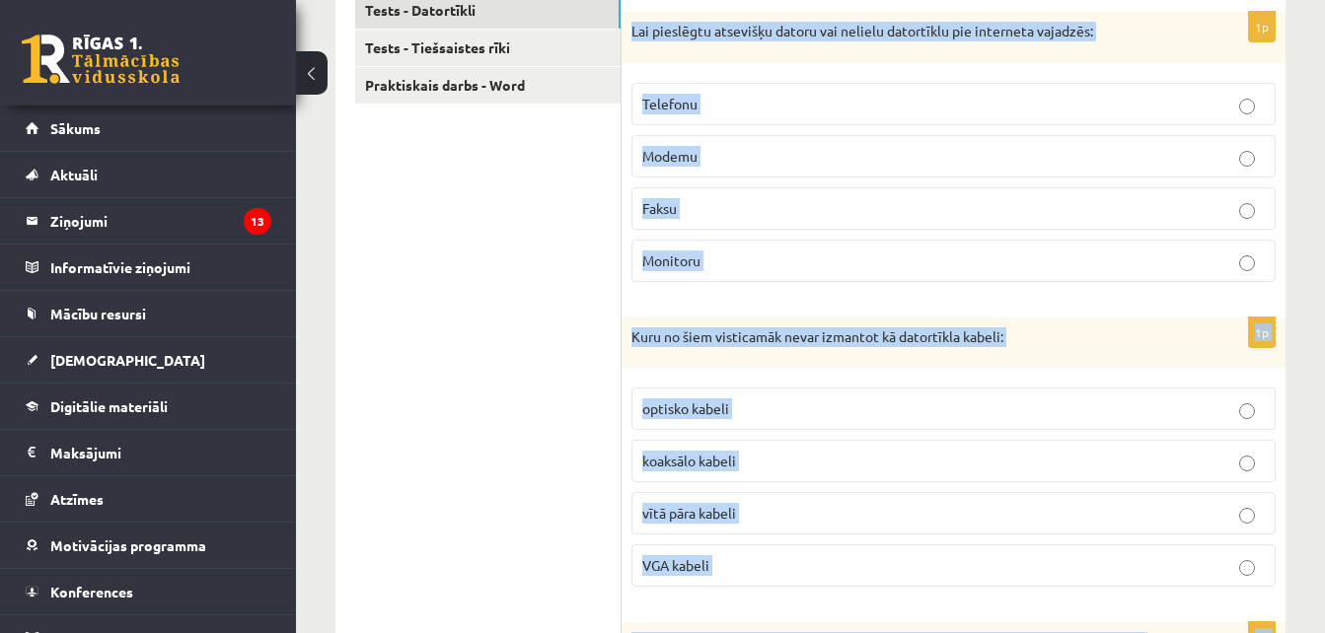
click at [897, 141] on label "Modemu" at bounding box center [953, 156] width 644 height 42
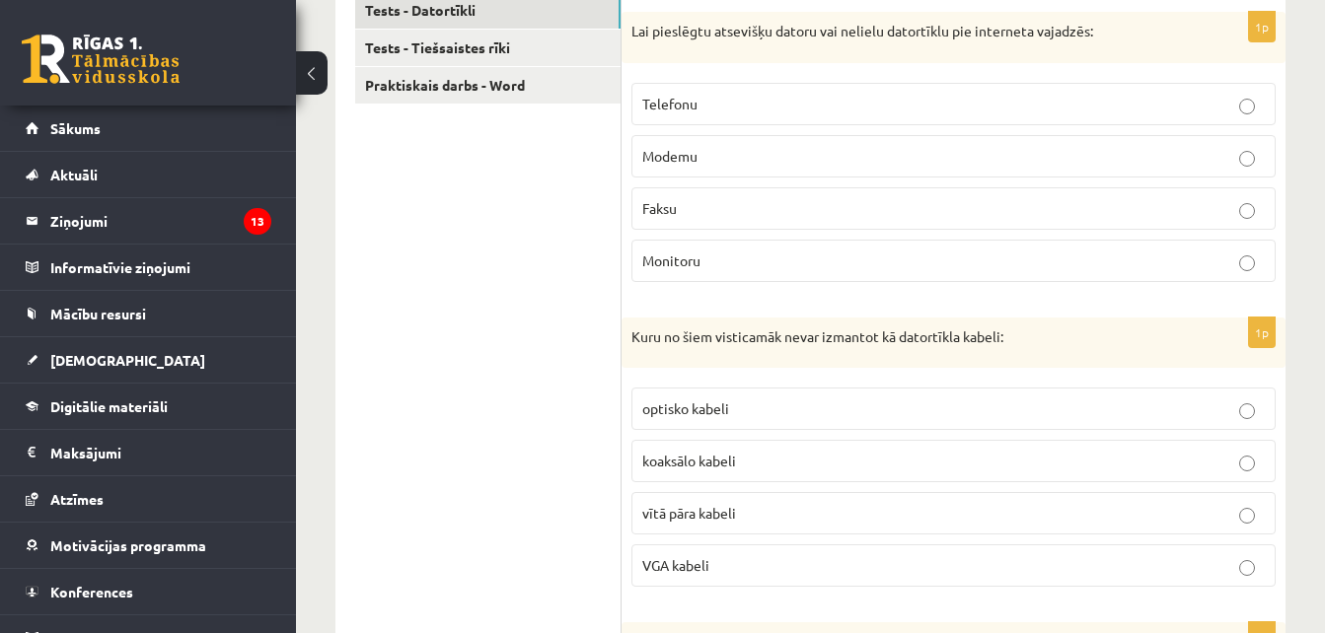
click at [734, 572] on p "VGA kabeli" at bounding box center [953, 565] width 622 height 21
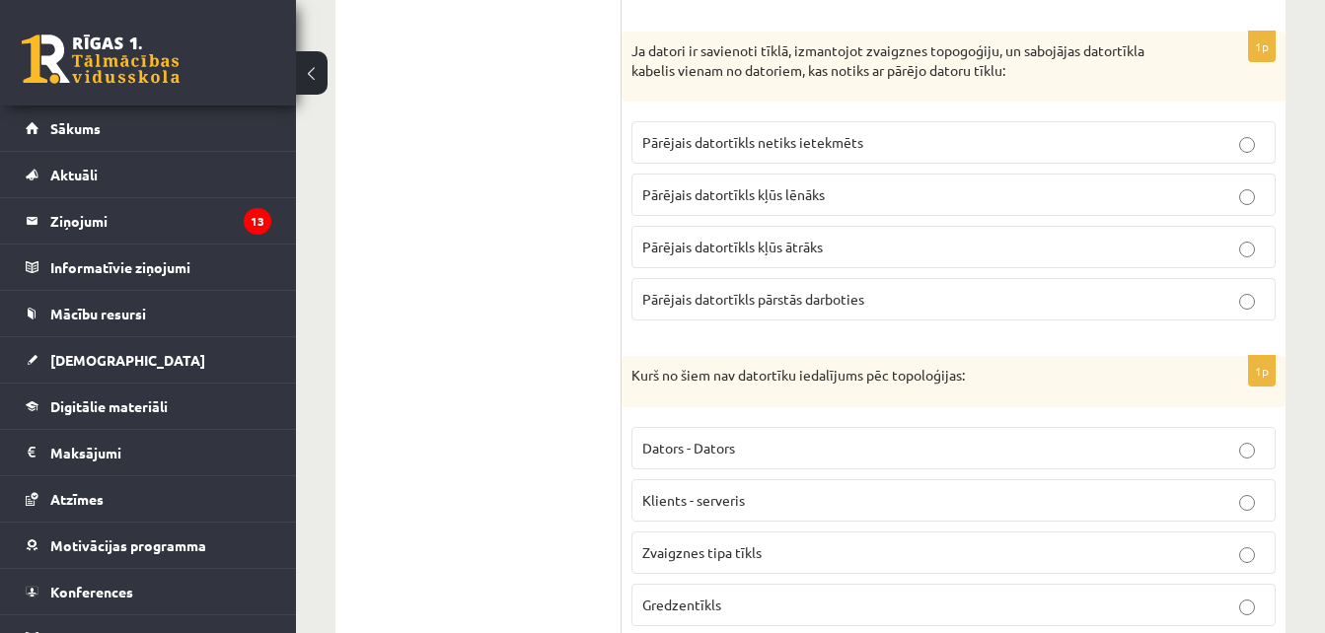
scroll to position [1083, 0]
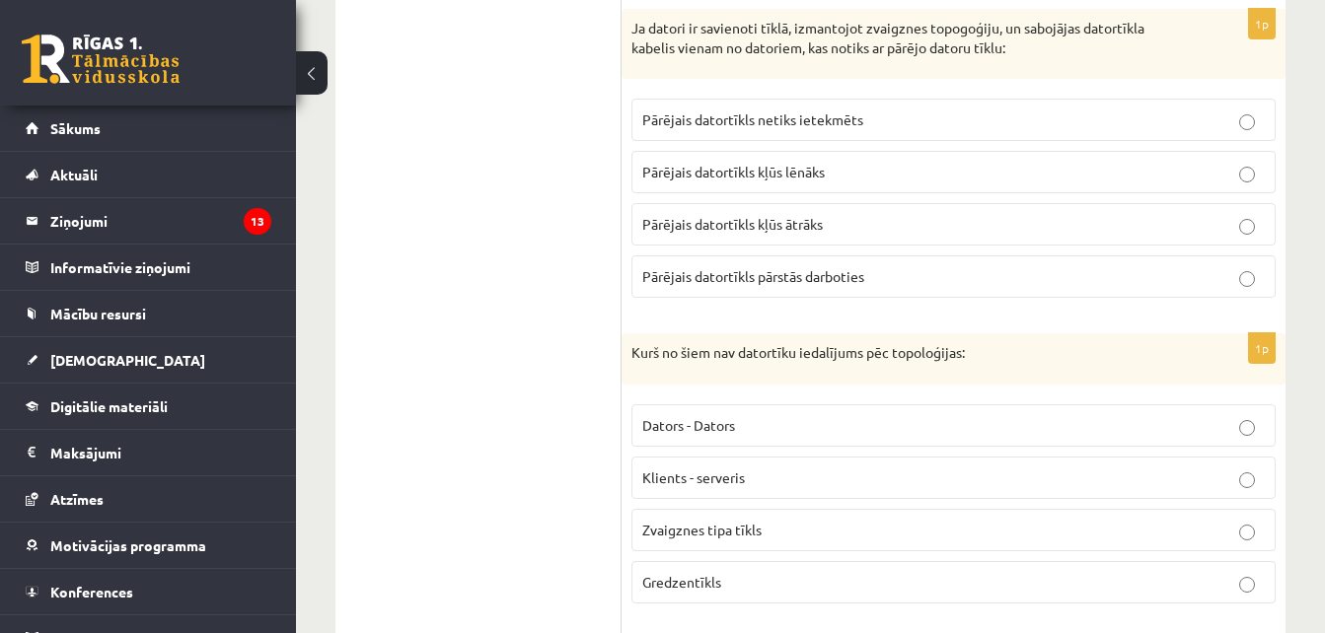
click at [688, 483] on span "Klients - serveris" at bounding box center [693, 478] width 103 height 18
click at [856, 116] on span "Pārējais datortīkls netiks ietekmēts" at bounding box center [752, 119] width 221 height 18
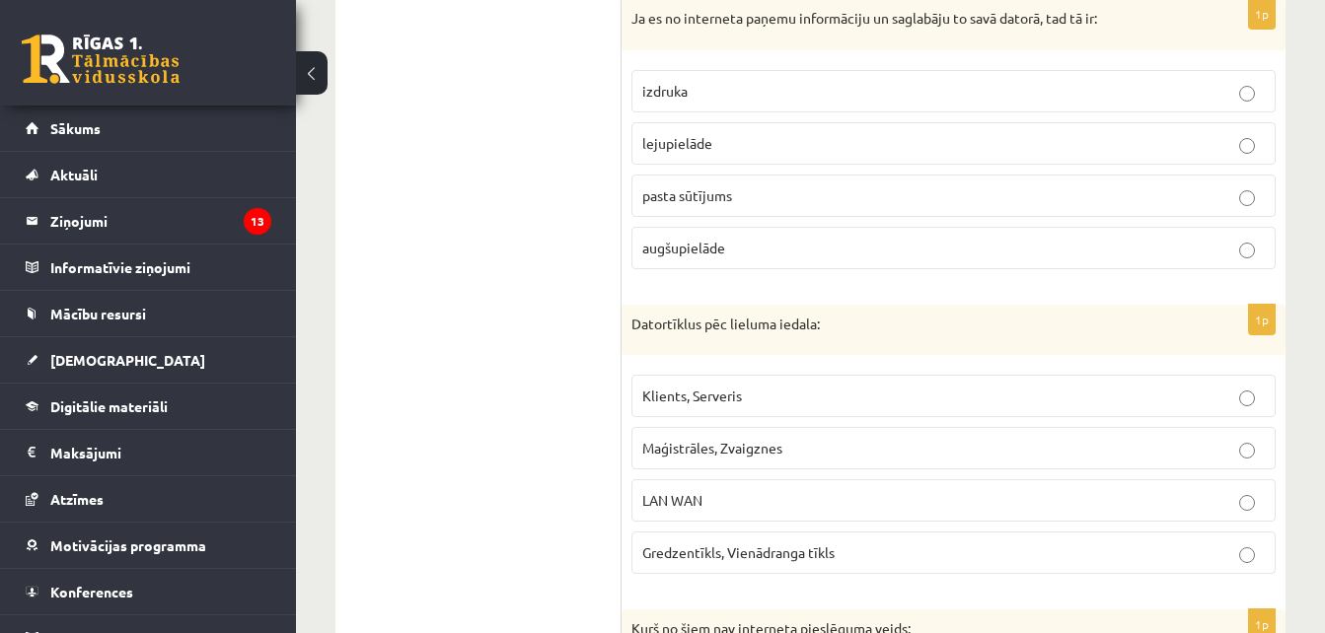
scroll to position [1707, 0]
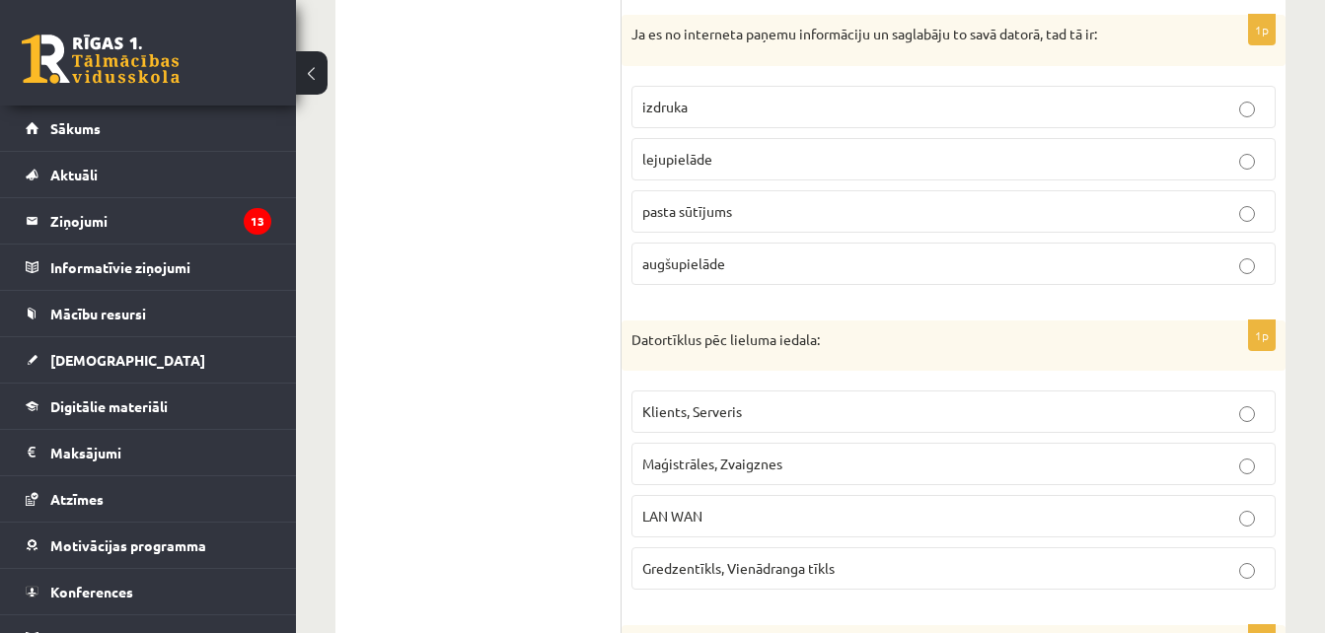
click at [707, 513] on p "LAN WAN" at bounding box center [953, 516] width 622 height 21
click at [692, 164] on span "lejupielāde" at bounding box center [677, 159] width 70 height 18
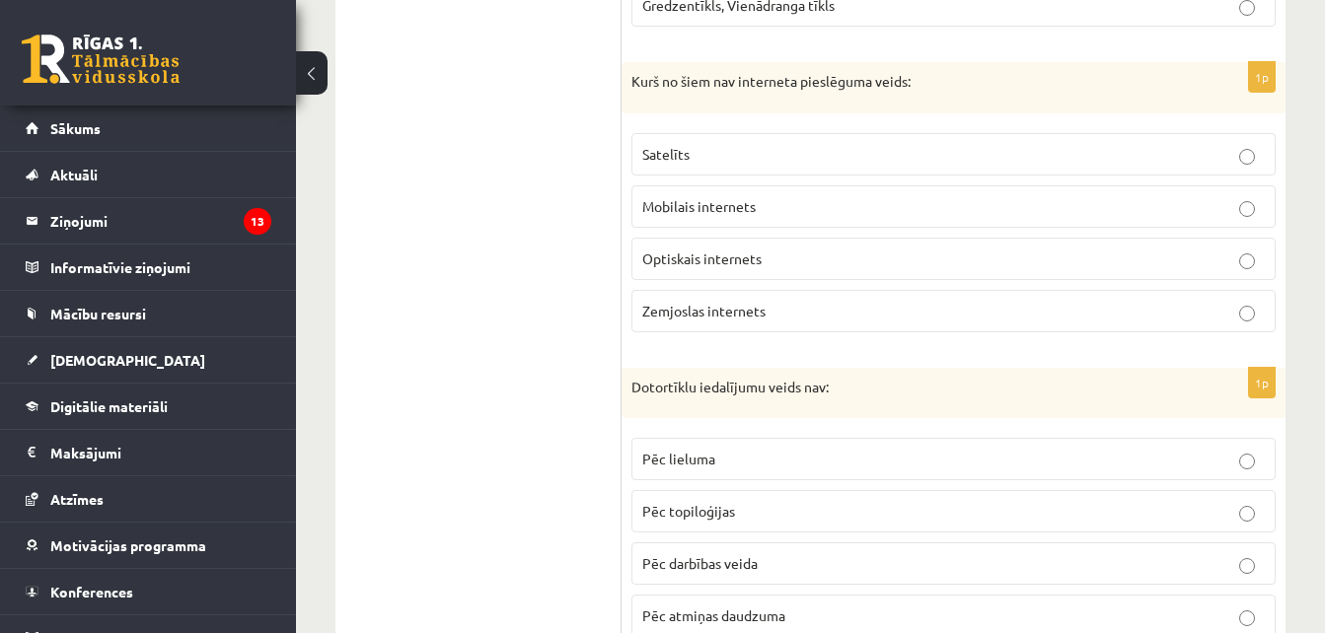
scroll to position [2292, 0]
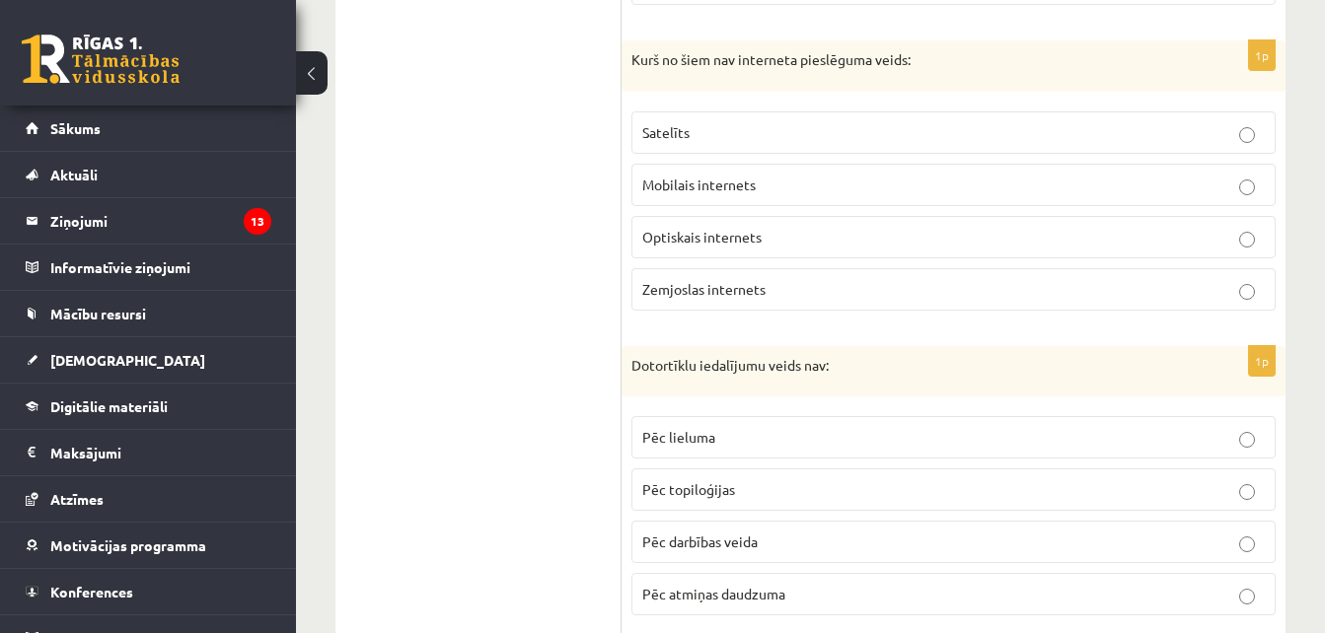
click at [705, 295] on span "Zemjoslas internets" at bounding box center [703, 289] width 123 height 18
click at [756, 588] on span "Pēc atmiņas daudzuma" at bounding box center [713, 594] width 143 height 18
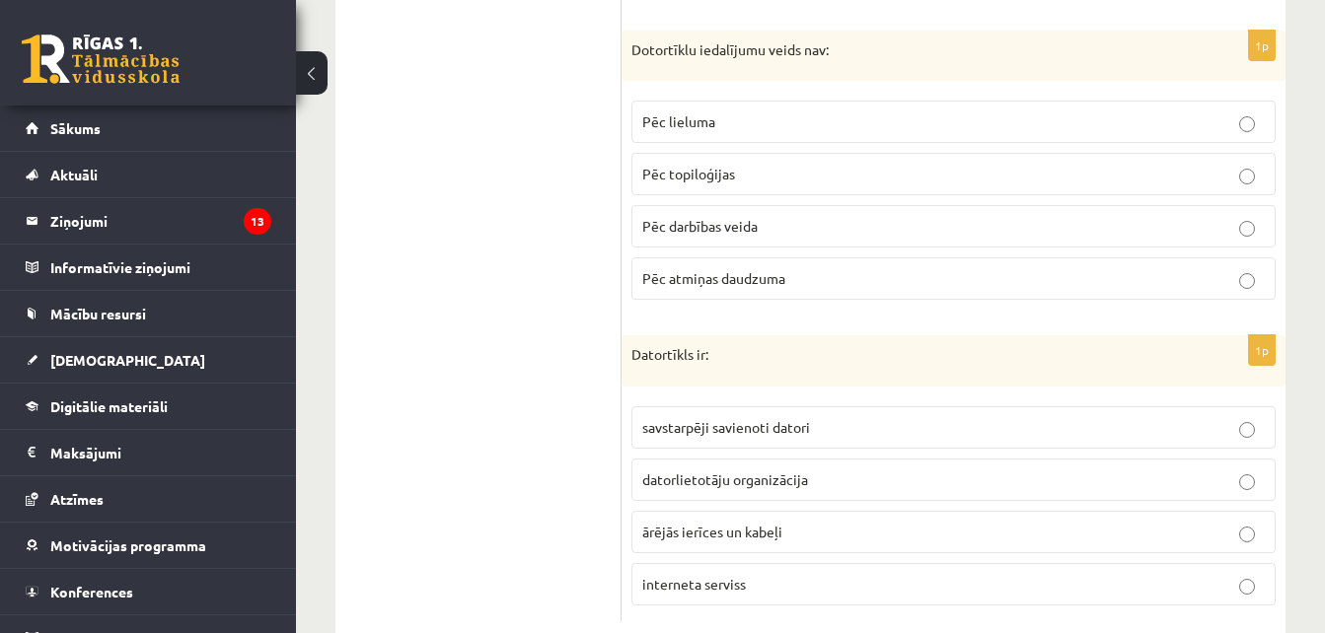
scroll to position [2657, 0]
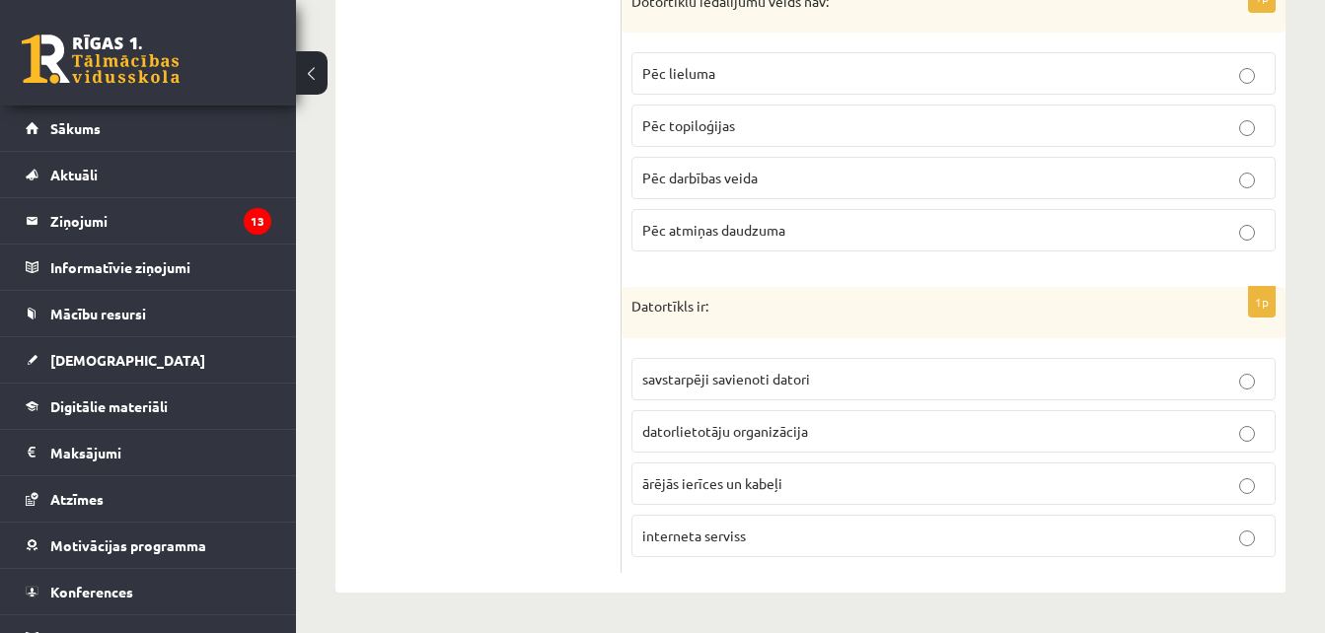
click at [720, 375] on span "savstarpēji savienoti datori" at bounding box center [726, 379] width 168 height 18
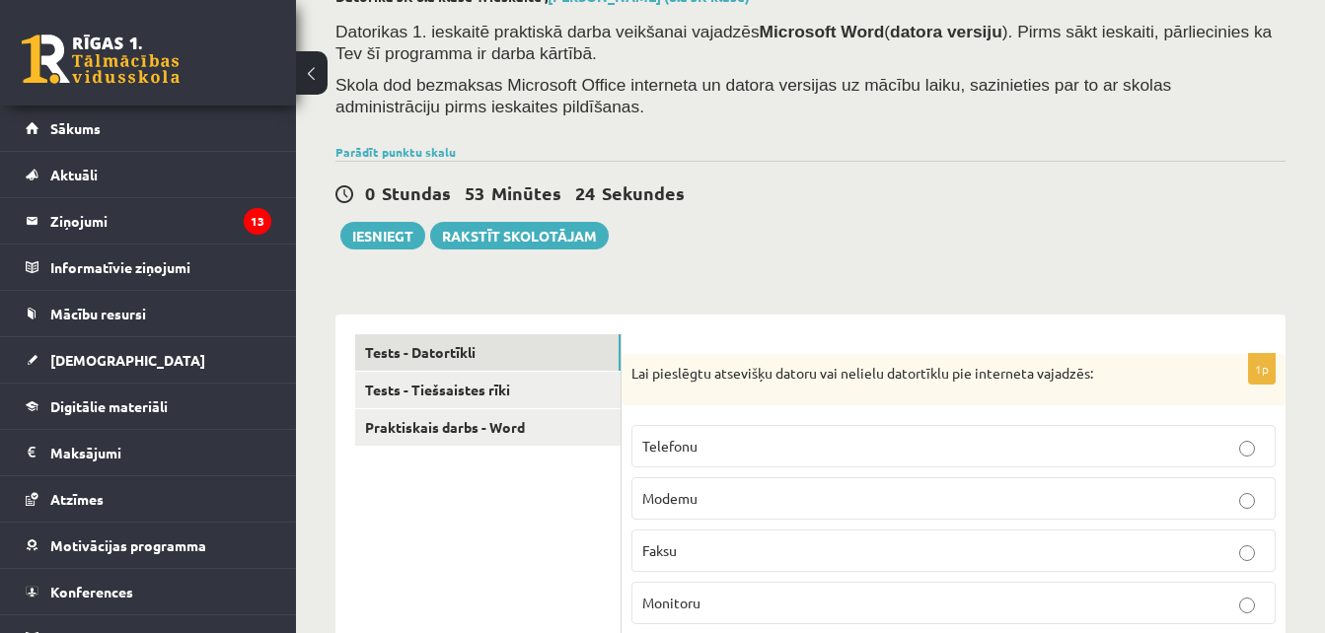
scroll to position [121, 0]
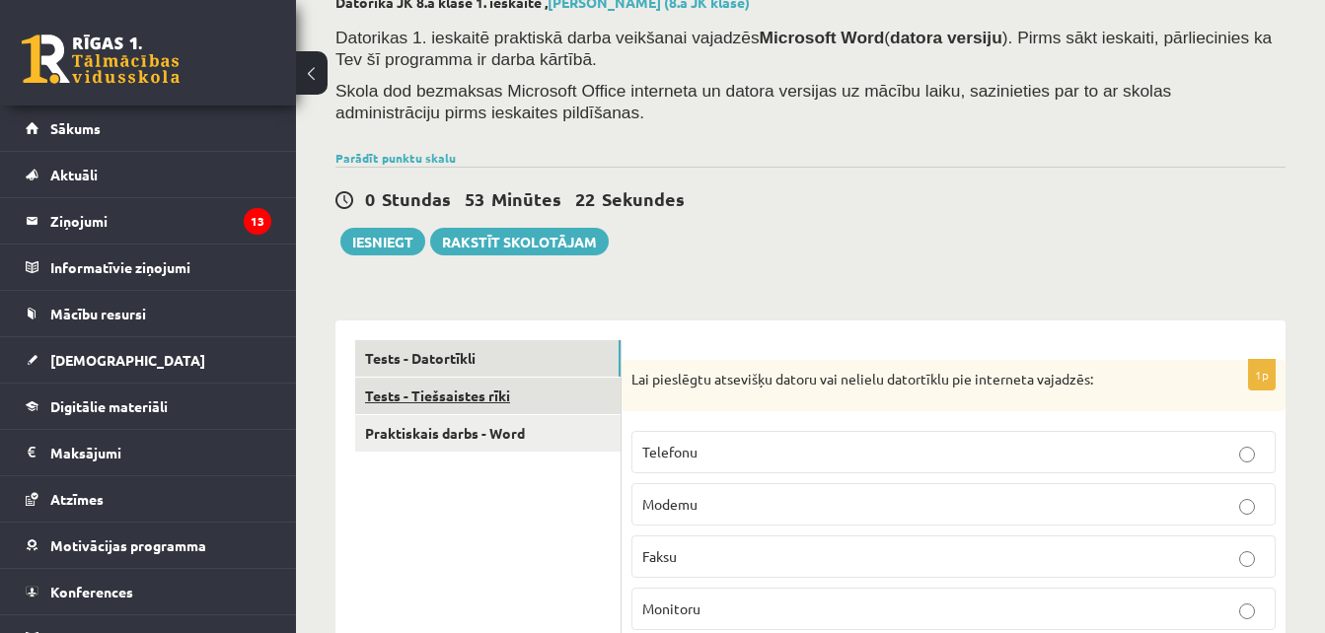
click at [435, 399] on link "Tests - Tiešsaistes rīki" at bounding box center [487, 396] width 265 height 36
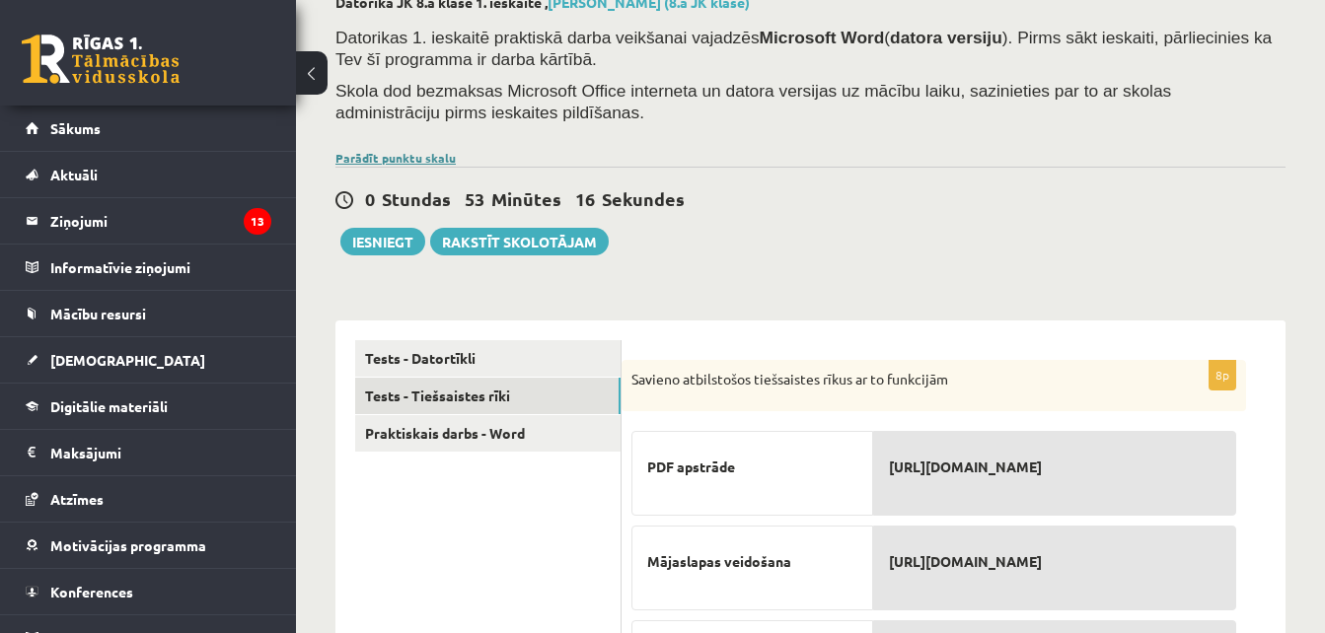
click at [414, 156] on link "Parādīt punktu skalu" at bounding box center [395, 158] width 120 height 16
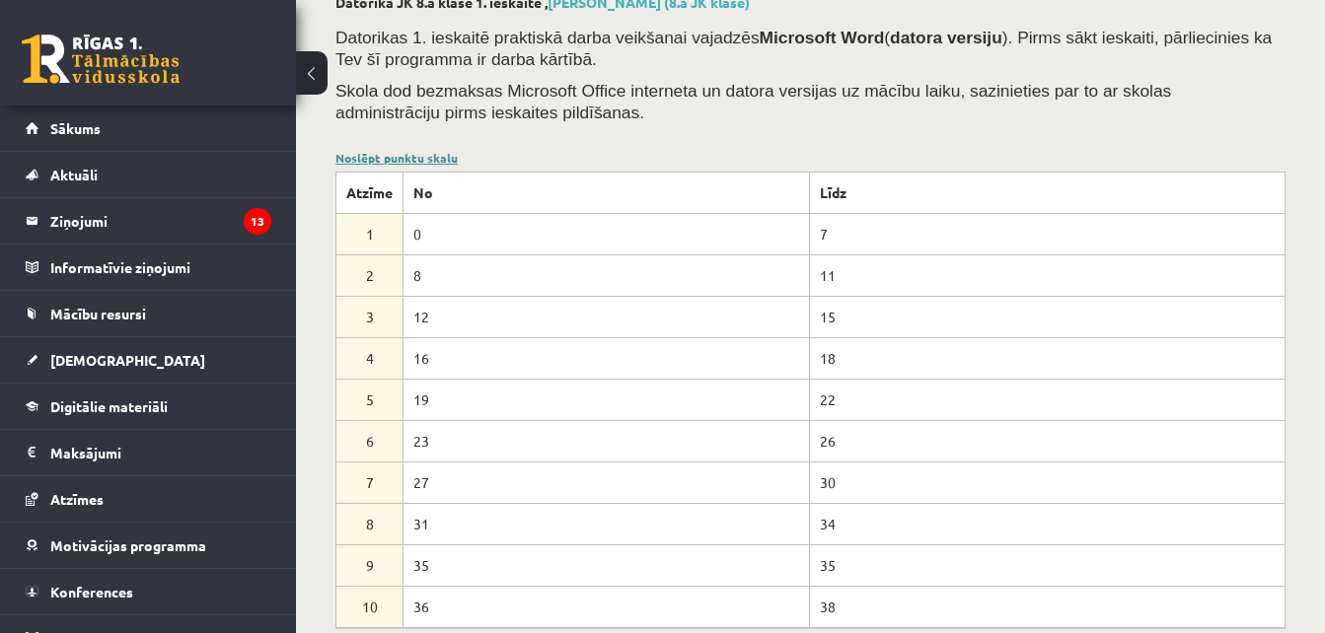
click at [409, 160] on link "Noslēpt punktu skalu" at bounding box center [396, 158] width 122 height 16
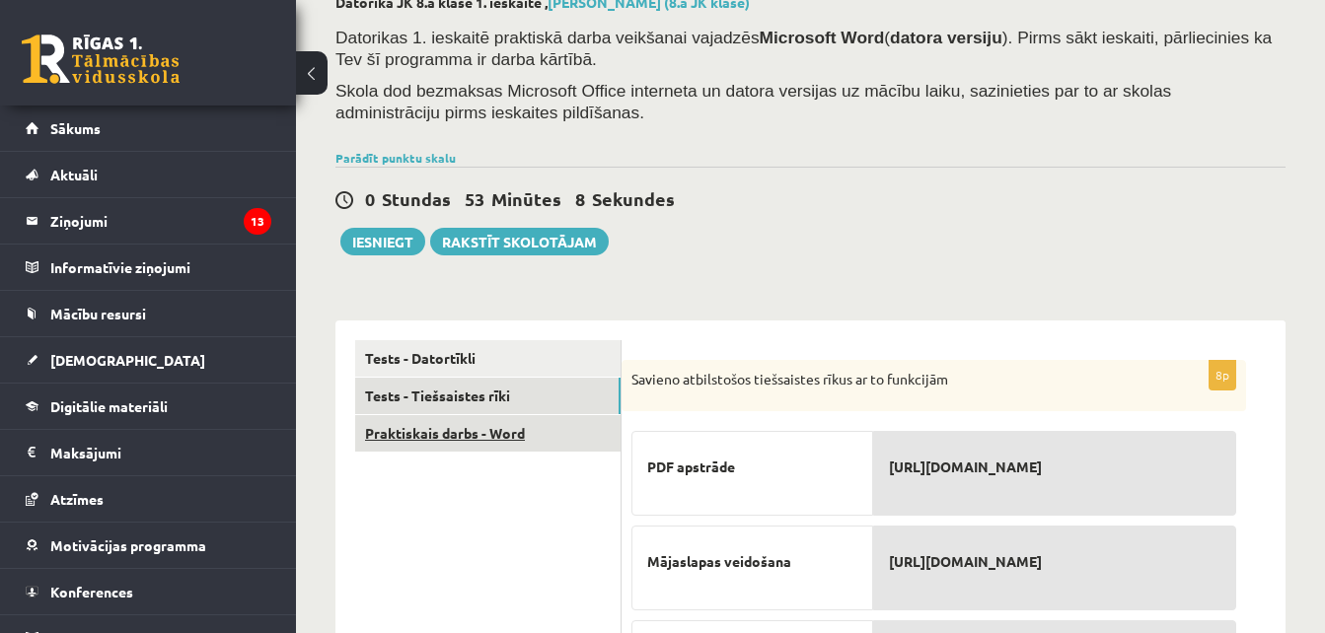
click at [441, 439] on link "Praktiskais darbs - Word" at bounding box center [487, 433] width 265 height 36
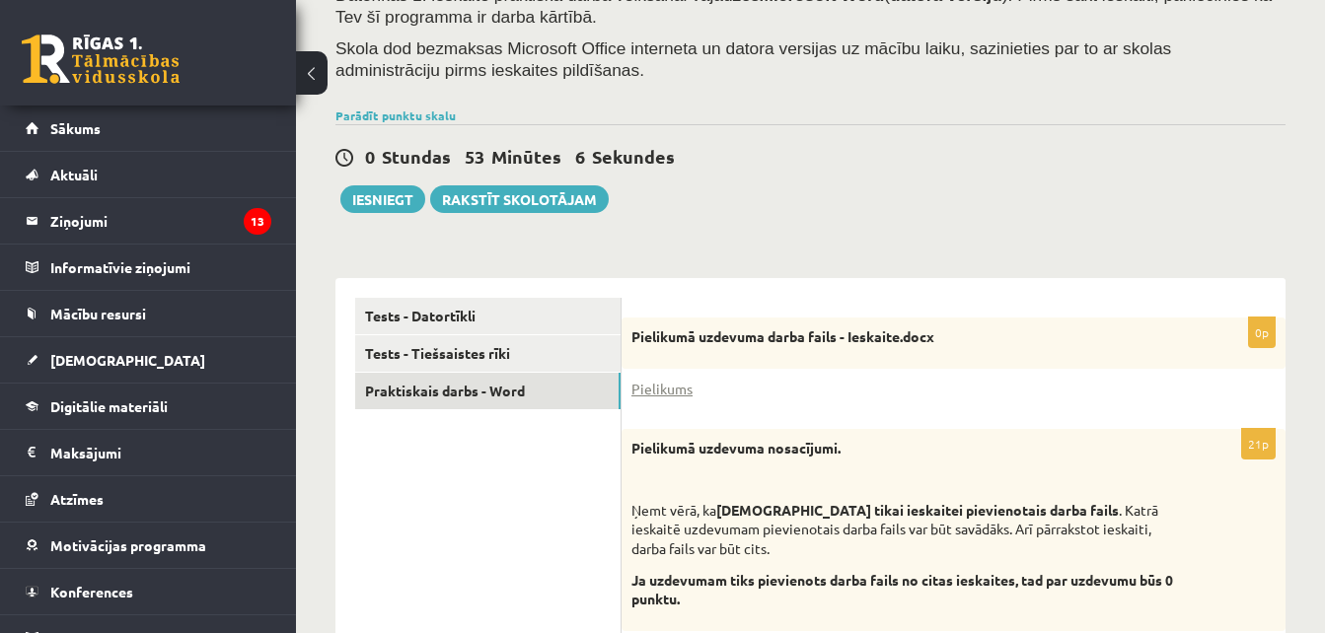
scroll to position [167, 0]
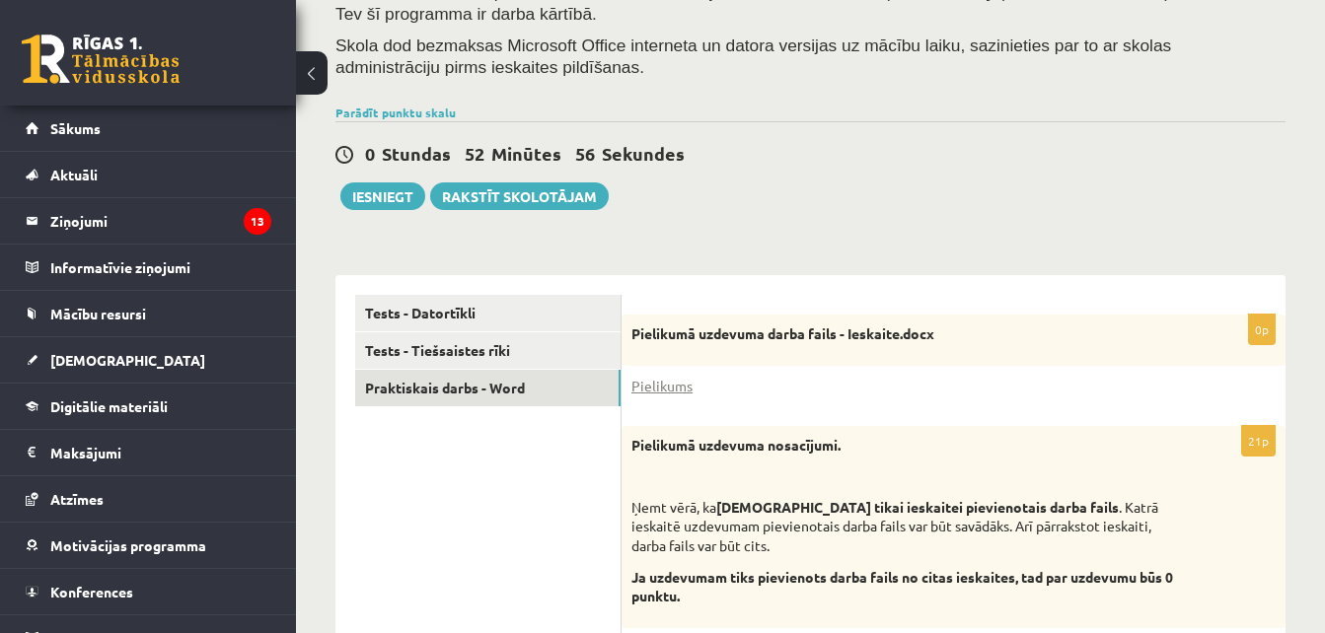
click at [410, 105] on div "Parādīt punktu skalu Atzīme No Līdz 1 0 7 2 8 11 3 12 15 4 16 18 5 19 22 6 23 2…" at bounding box center [810, 113] width 950 height 18
click at [417, 113] on link "Parādīt punktu skalu" at bounding box center [395, 113] width 120 height 16
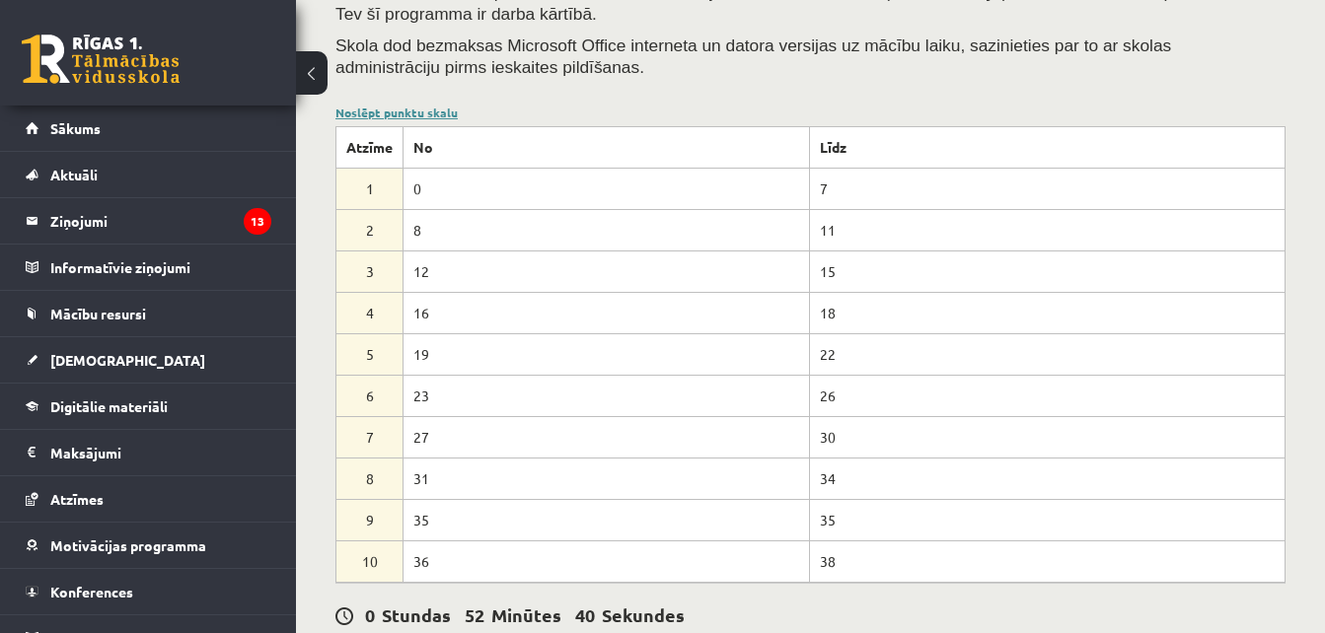
click at [375, 106] on link "Noslēpt punktu skalu" at bounding box center [396, 113] width 122 height 16
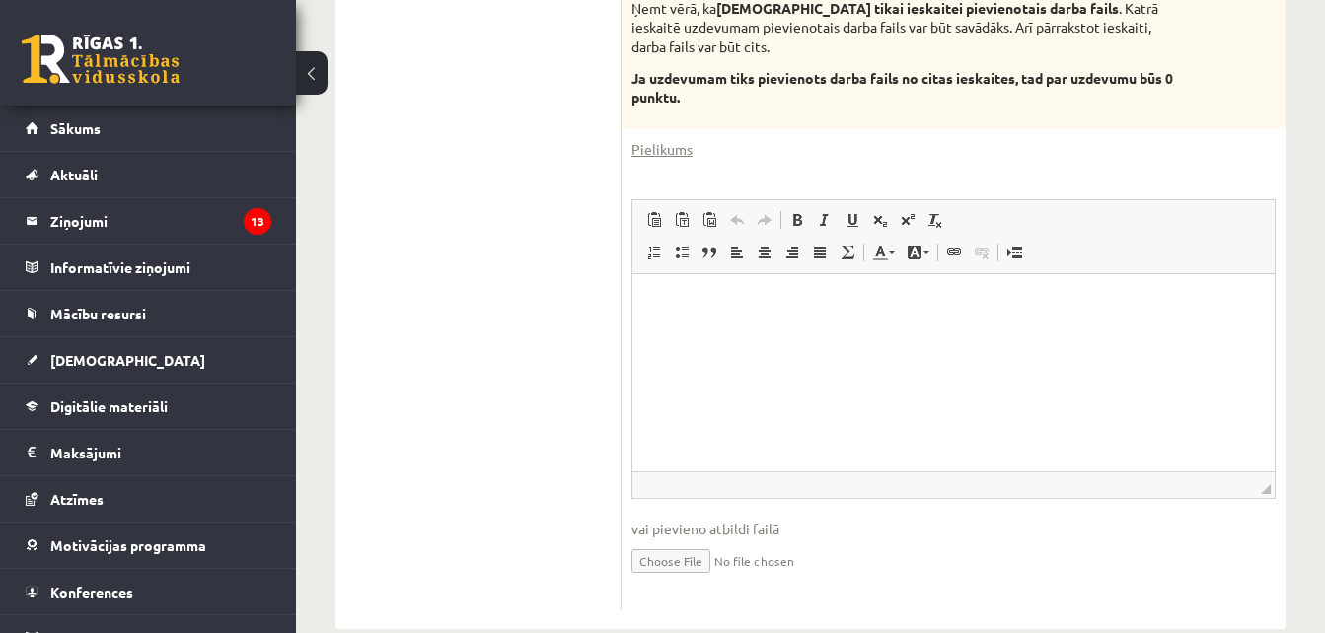
scroll to position [661, 0]
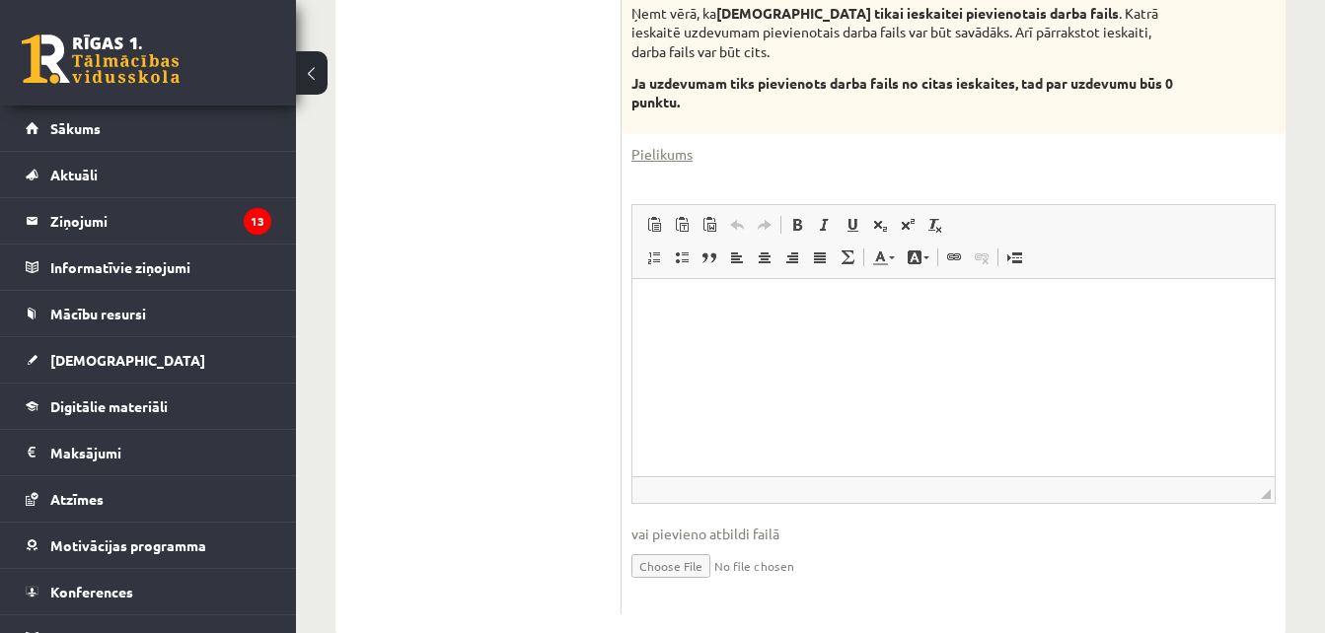
click at [854, 338] on html at bounding box center [953, 308] width 642 height 60
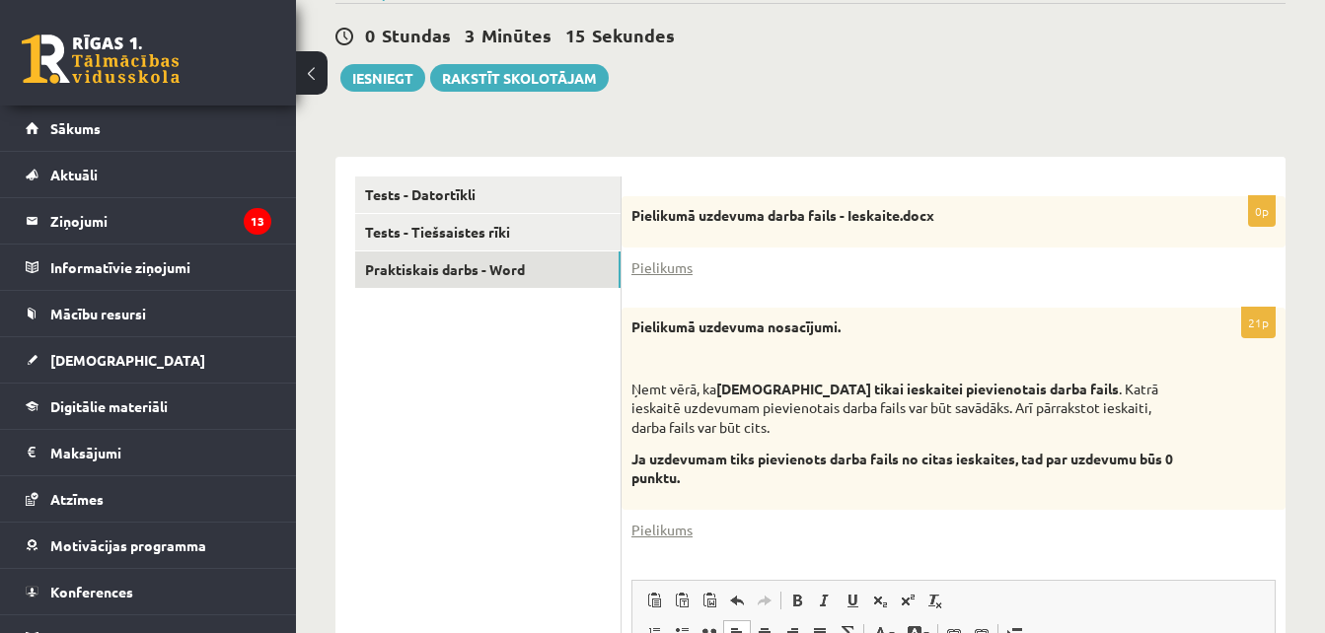
scroll to position [207, 0]
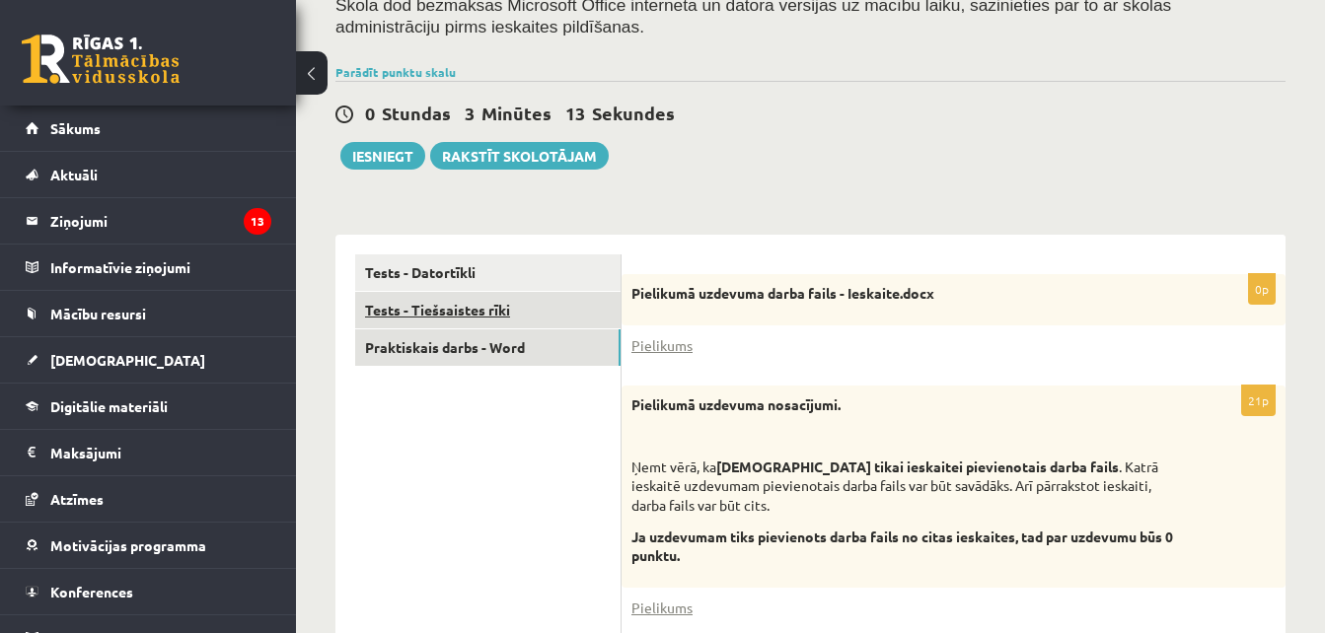
click at [510, 319] on link "Tests - Tiešsaistes rīki" at bounding box center [487, 310] width 265 height 36
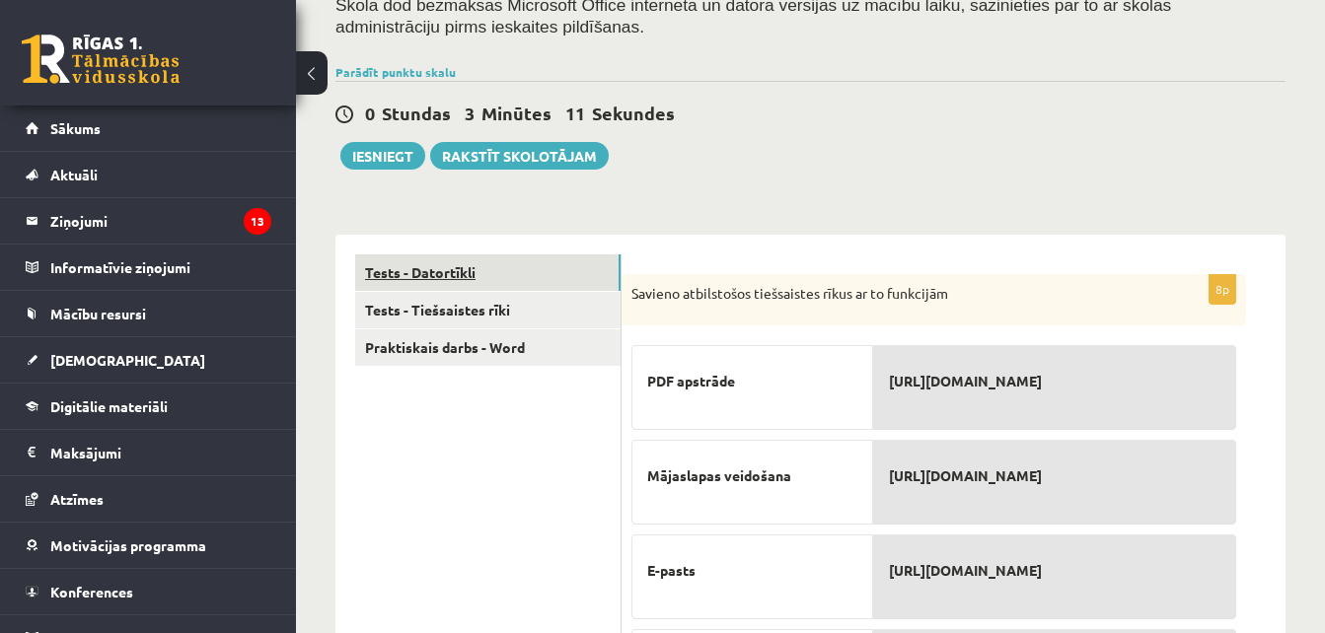
click at [543, 271] on link "Tests - Datortīkli" at bounding box center [487, 272] width 265 height 36
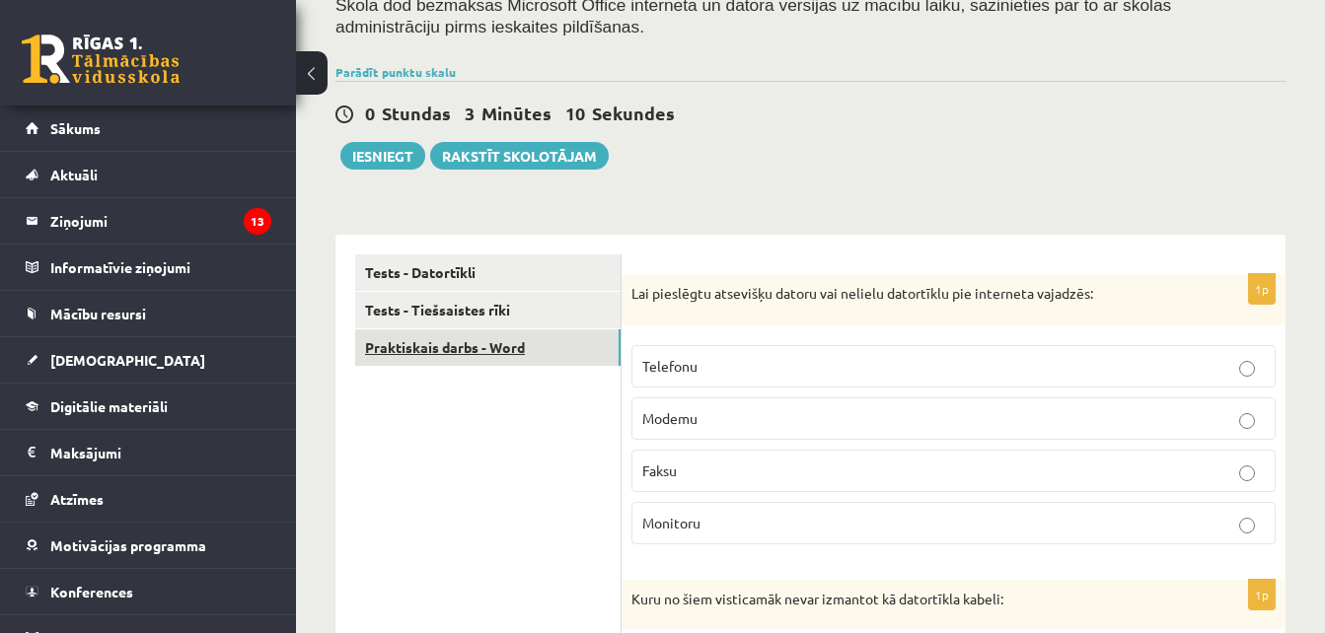
click at [568, 341] on link "Praktiskais darbs - Word" at bounding box center [487, 347] width 265 height 36
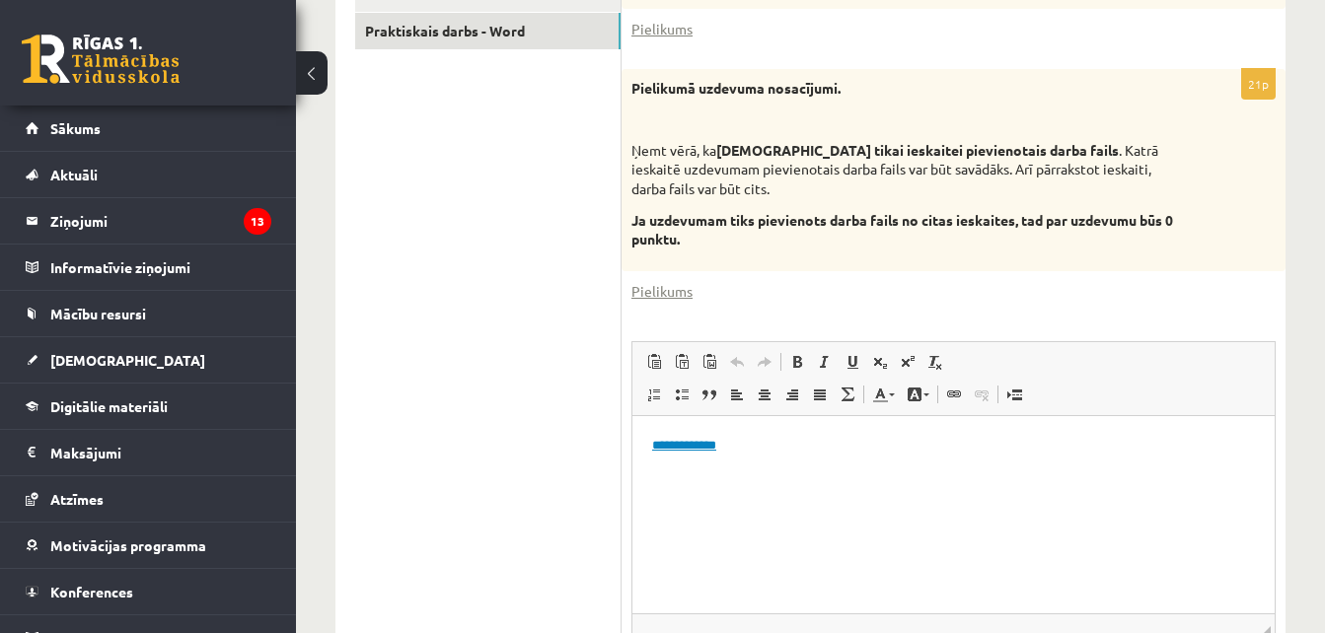
scroll to position [529, 0]
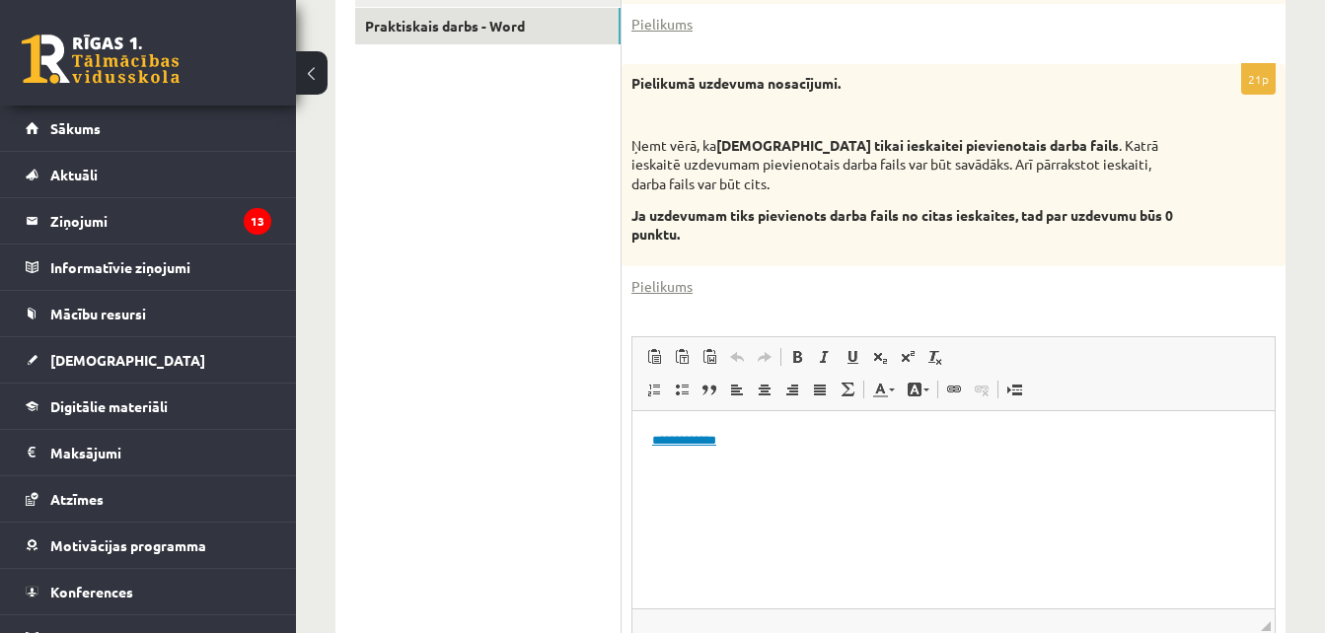
click at [708, 440] on link "**********" at bounding box center [684, 439] width 64 height 13
click at [910, 471] on html "**********" at bounding box center [953, 440] width 642 height 60
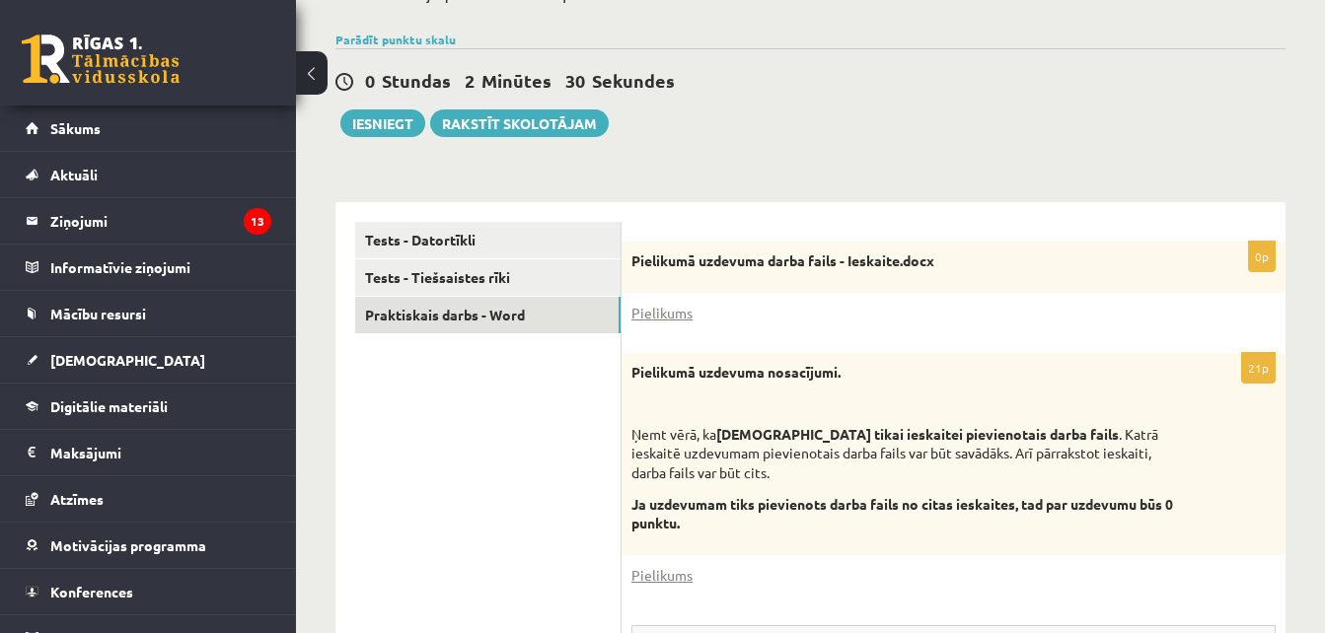
scroll to position [94, 0]
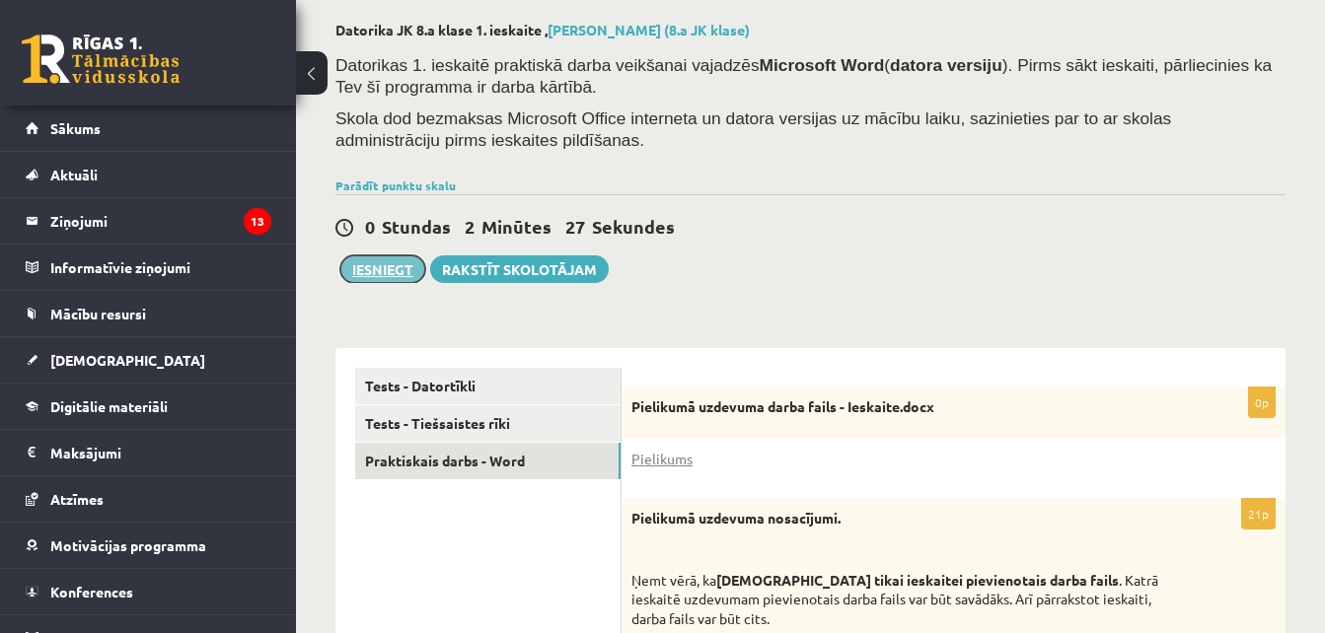
click at [395, 259] on button "Iesniegt" at bounding box center [382, 269] width 85 height 28
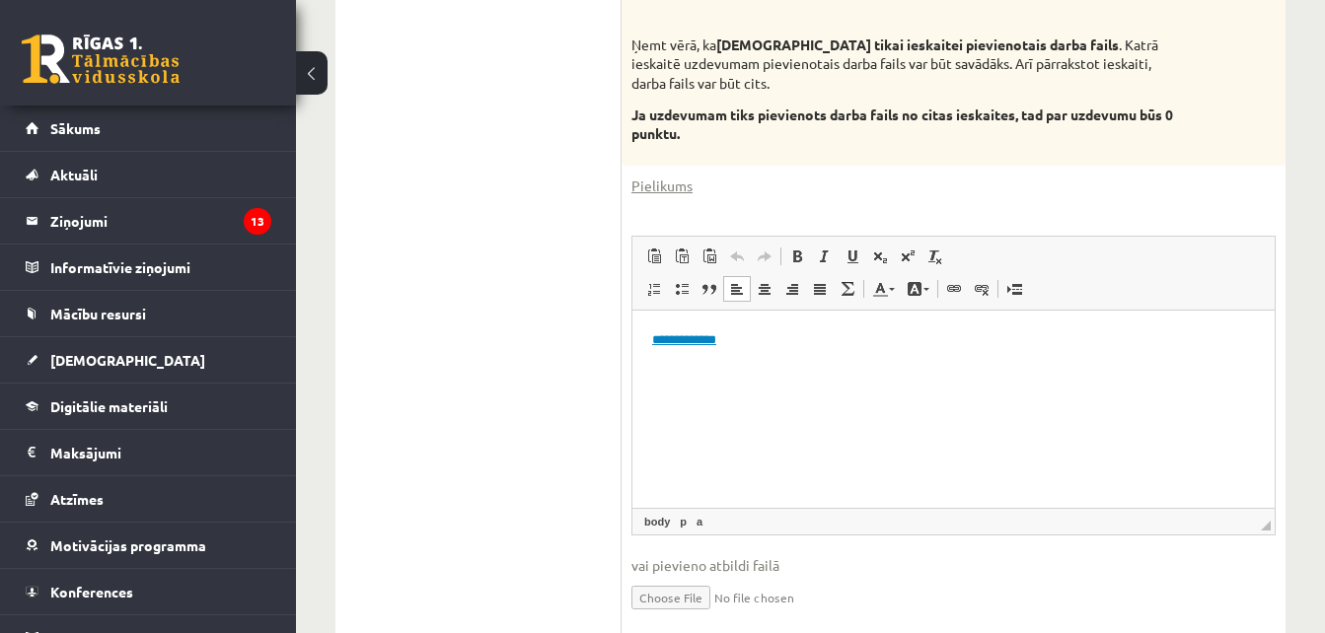
scroll to position [703, 0]
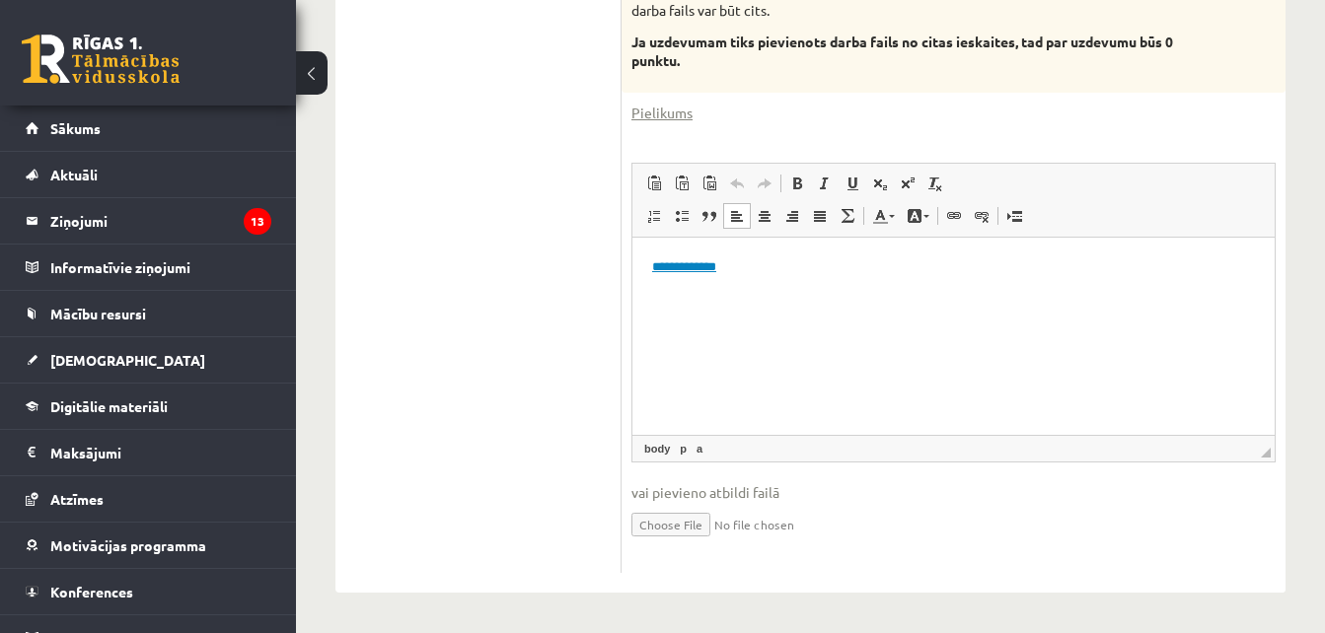
drag, startPoint x: 1339, startPoint y: 151, endPoint x: 437, endPoint y: 151, distance: 901.6
click at [780, 297] on html "**********" at bounding box center [953, 267] width 642 height 60
click at [688, 526] on input "file" at bounding box center [953, 523] width 644 height 40
click at [692, 527] on input "file" at bounding box center [953, 523] width 644 height 40
type input "**********"
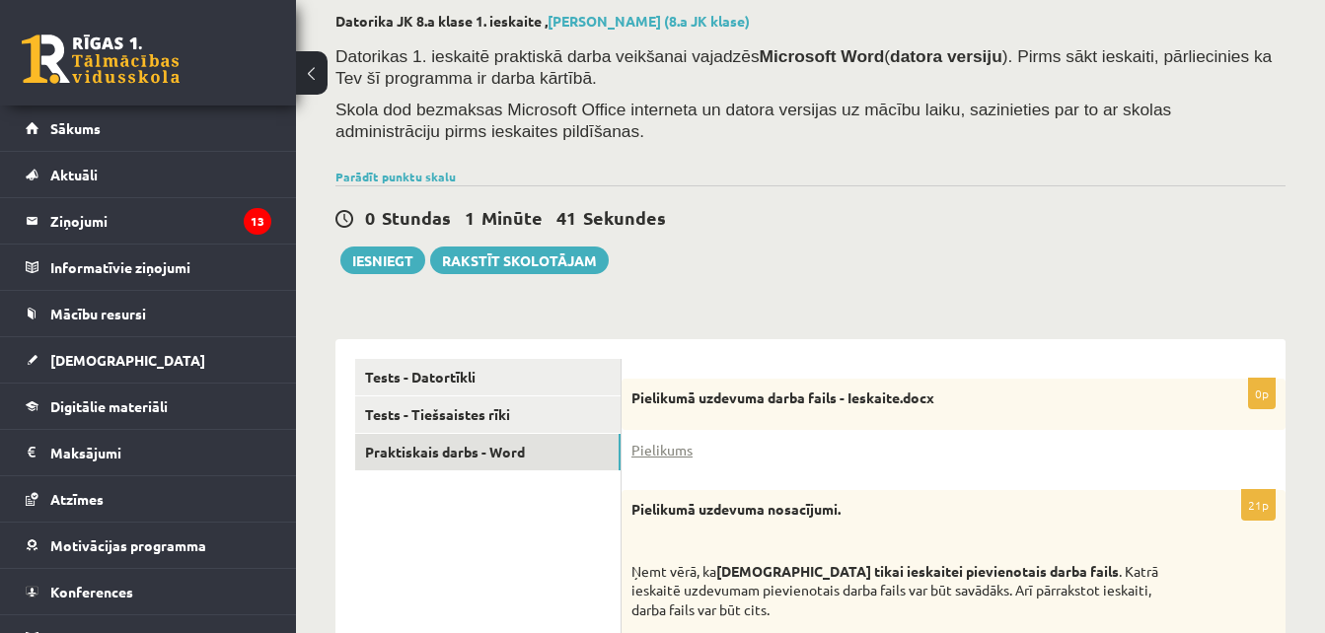
scroll to position [109, 0]
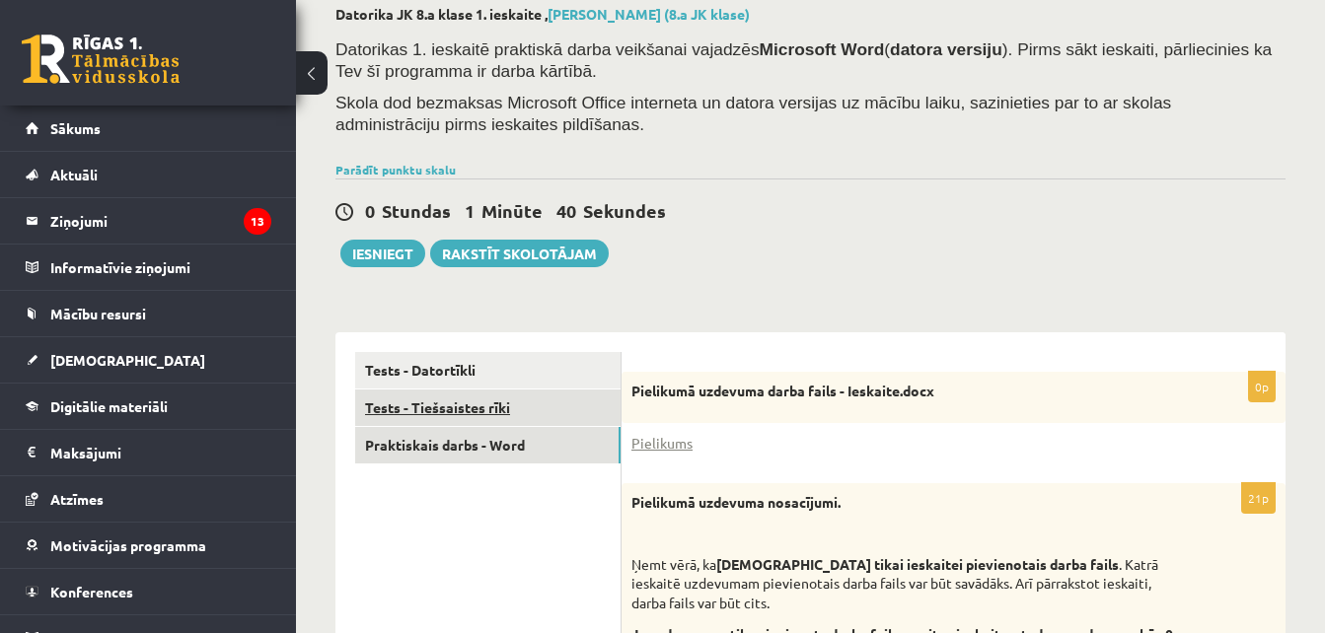
click at [515, 414] on link "Tests - Tiešsaistes rīki" at bounding box center [487, 408] width 265 height 36
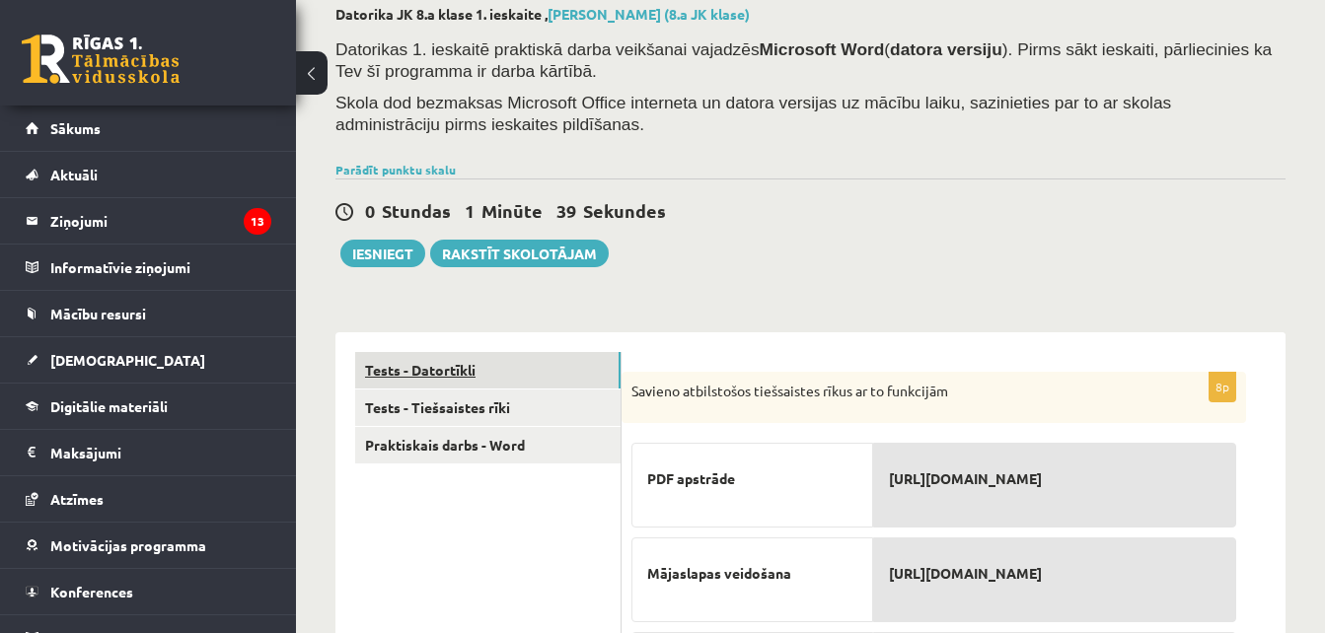
click at [516, 363] on link "Tests - Datortīkli" at bounding box center [487, 370] width 265 height 36
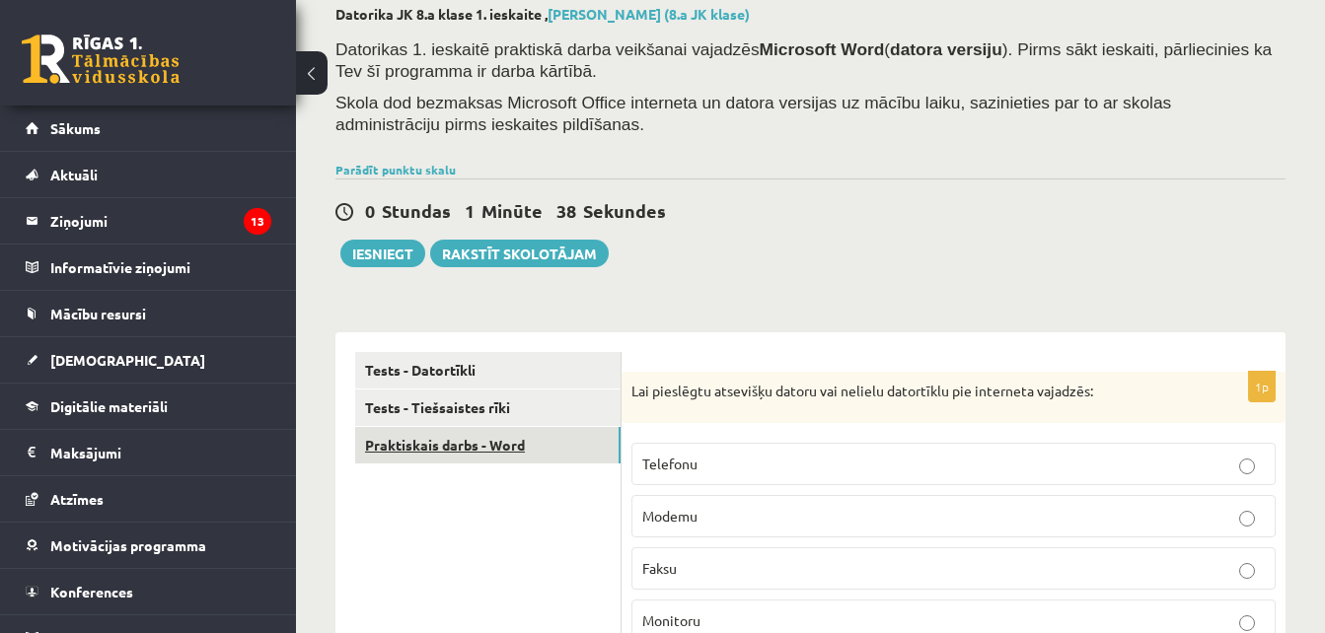
click at [529, 436] on link "Praktiskais darbs - Word" at bounding box center [487, 445] width 265 height 36
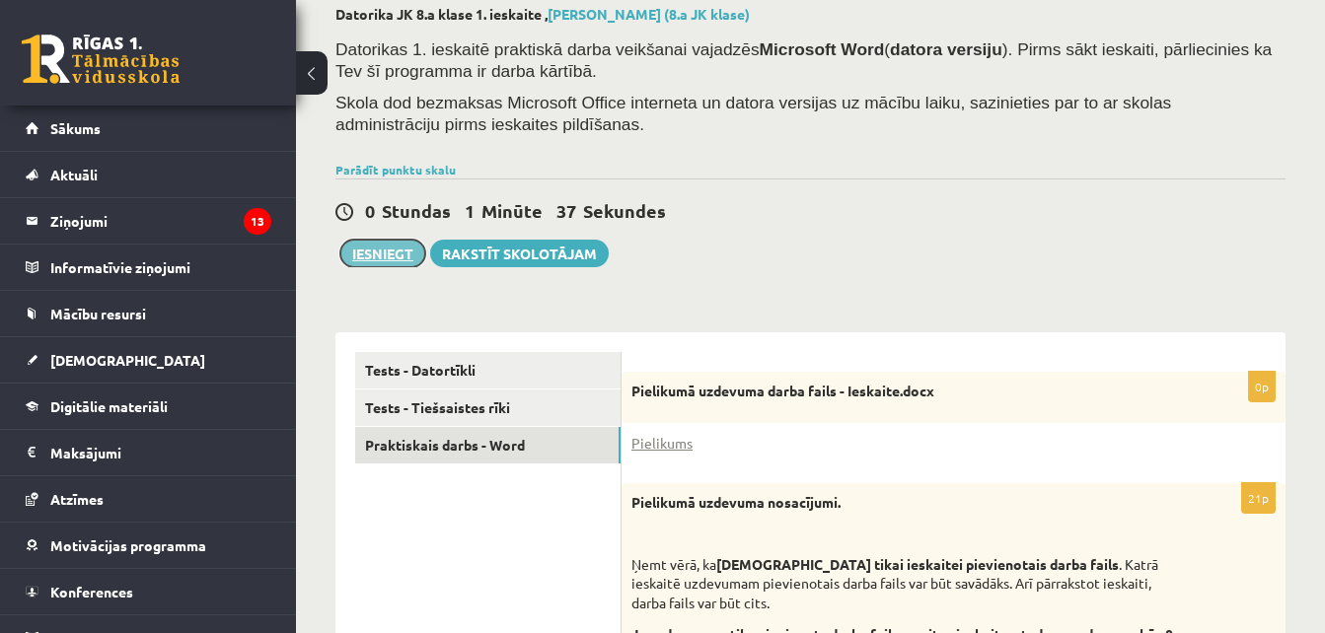
click at [365, 248] on button "Iesniegt" at bounding box center [382, 254] width 85 height 28
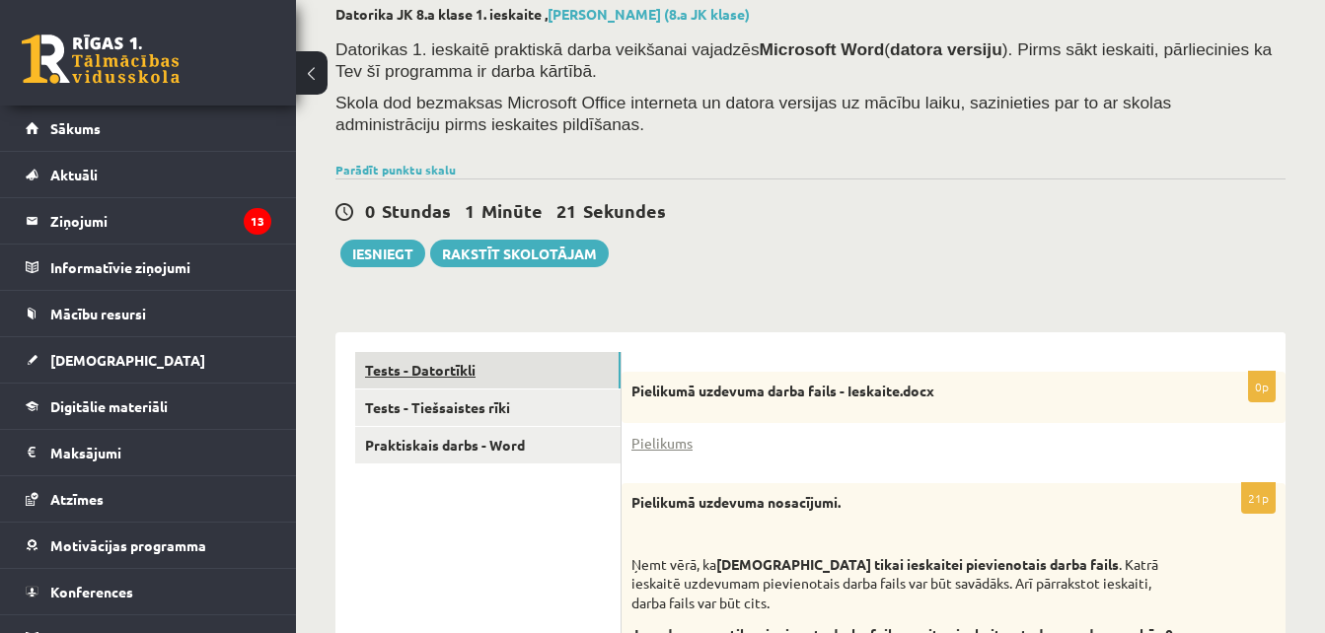
click at [497, 374] on link "Tests - Datortīkli" at bounding box center [487, 370] width 265 height 36
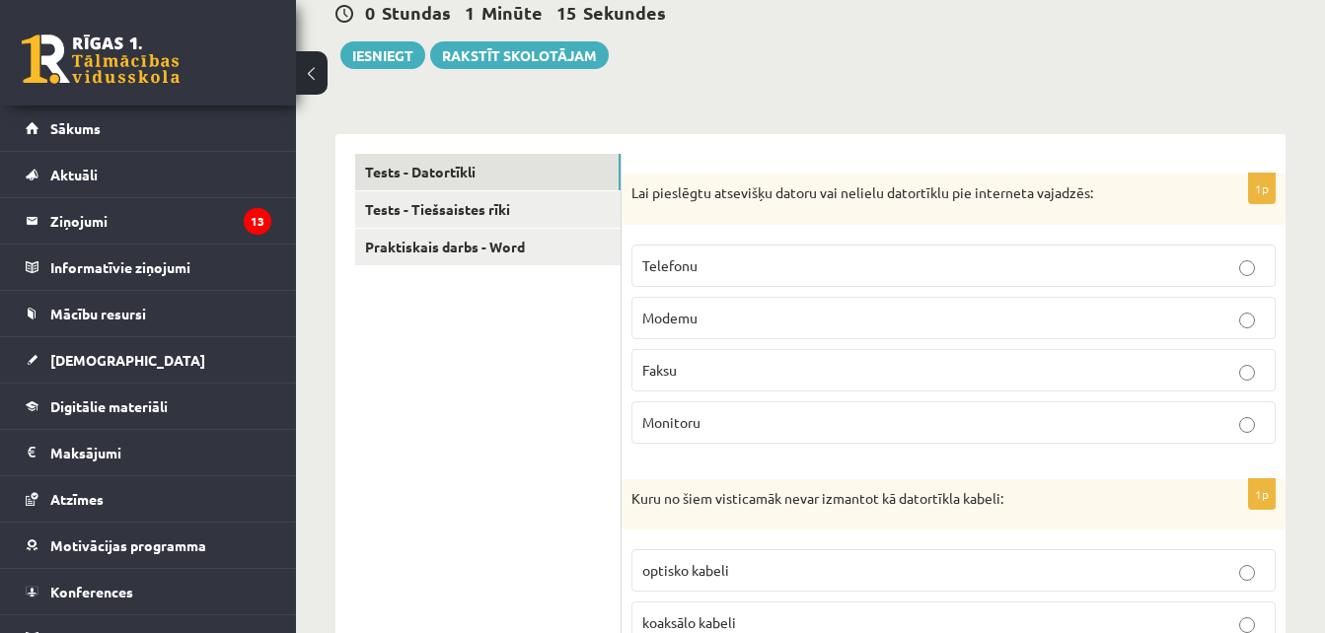
scroll to position [335, 0]
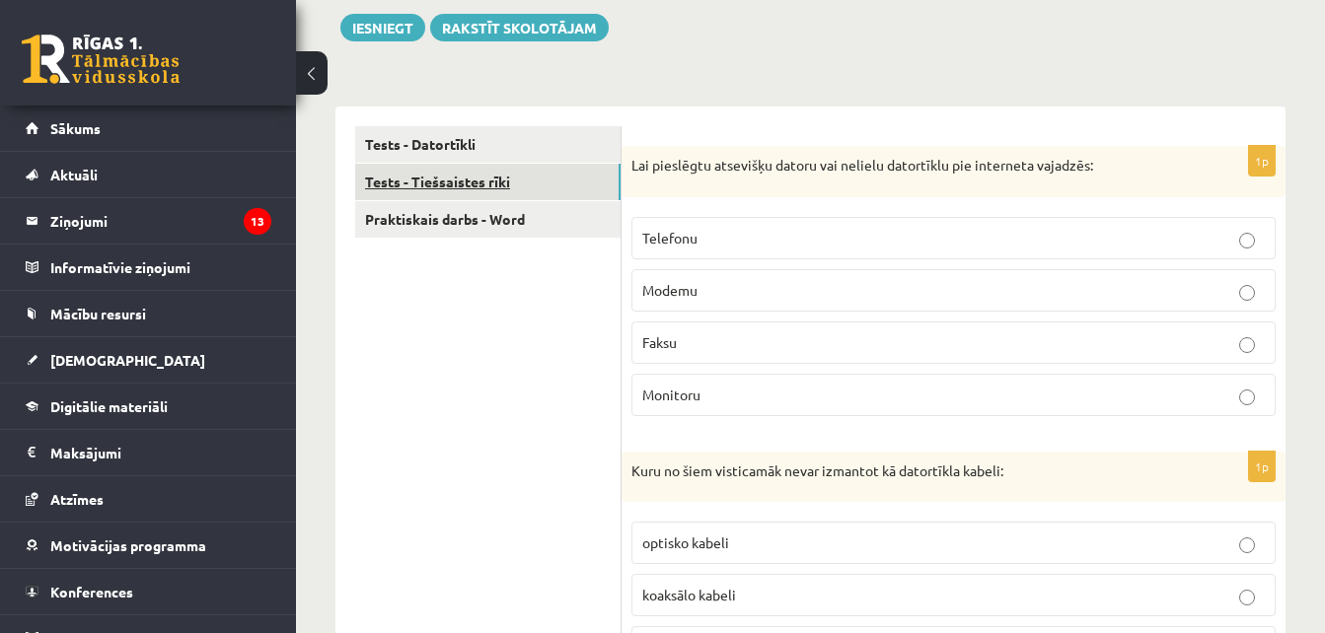
click at [552, 181] on link "Tests - Tiešsaistes rīki" at bounding box center [487, 182] width 265 height 36
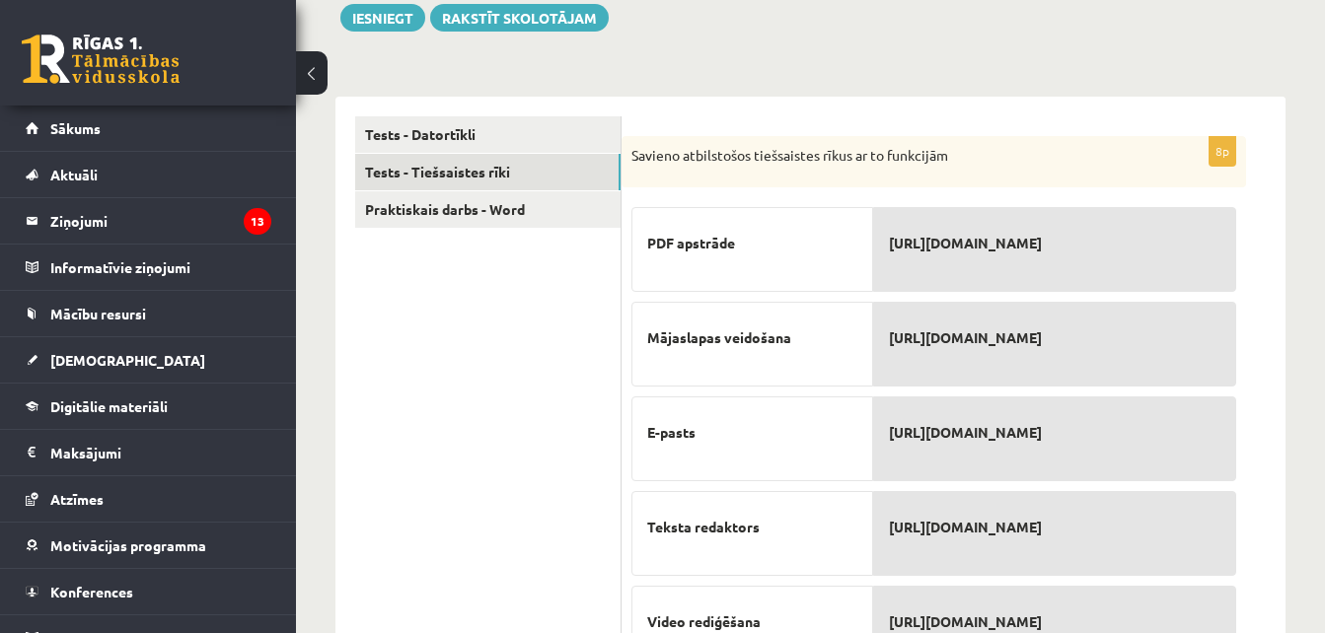
scroll to position [322, 0]
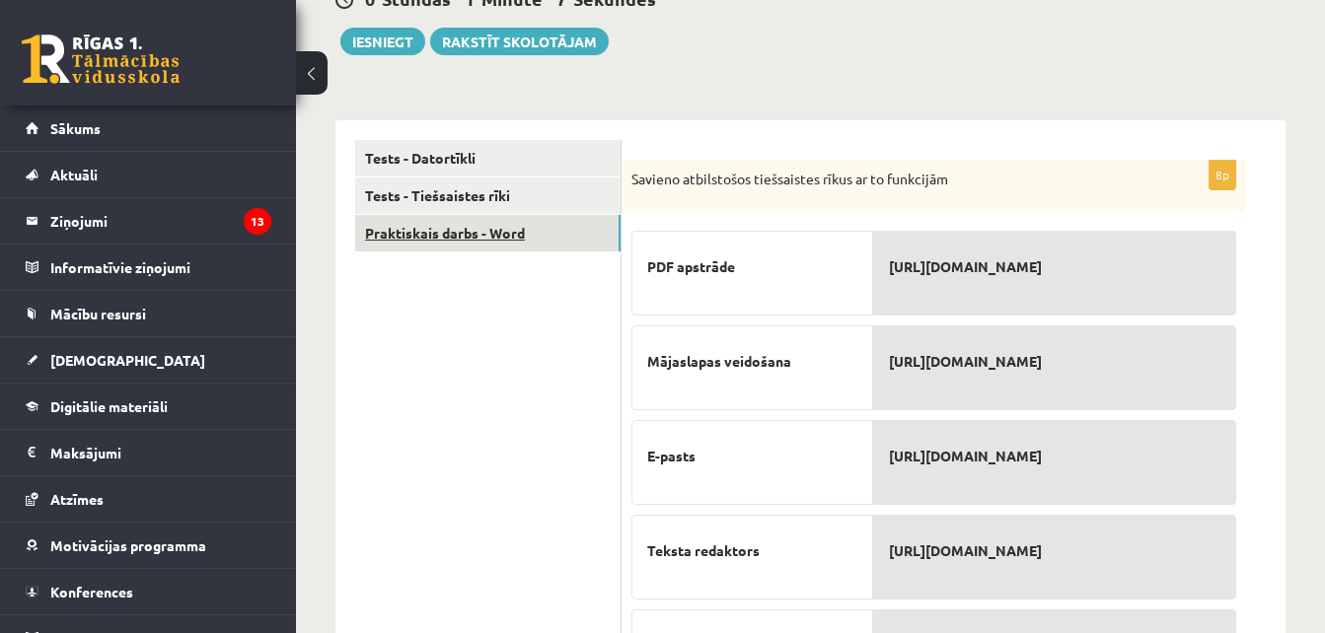
click at [609, 227] on link "Praktiskais darbs - Word" at bounding box center [487, 233] width 265 height 36
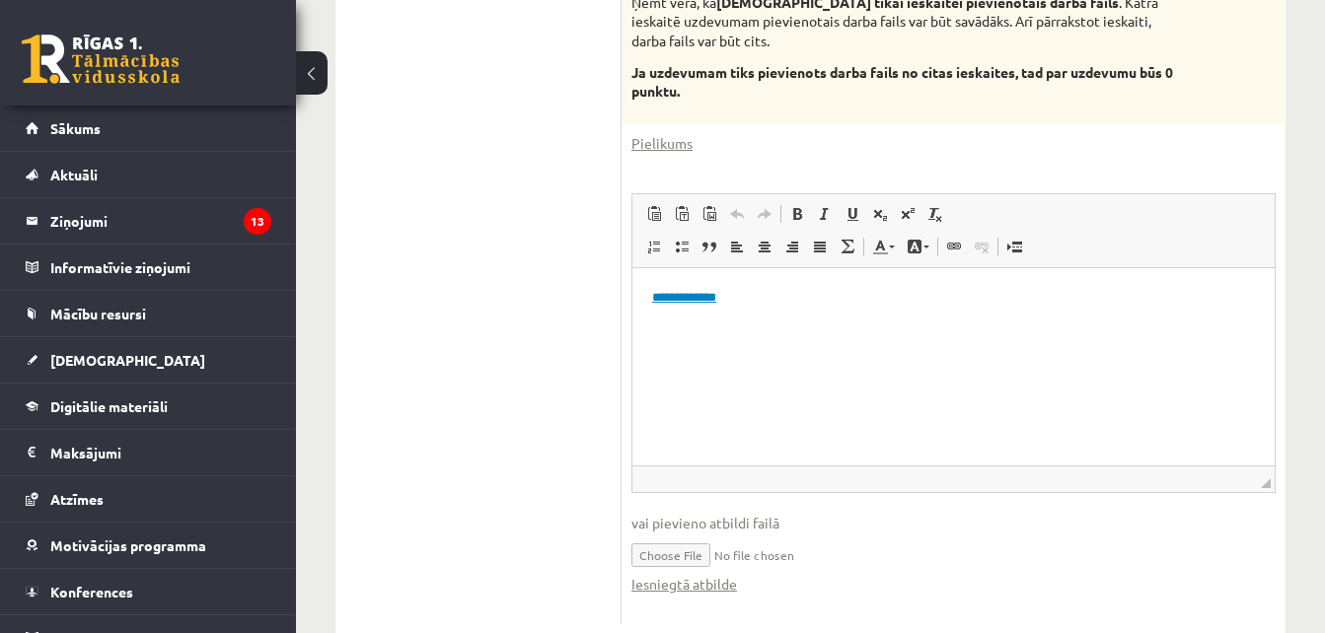
scroll to position [674, 0]
click at [678, 586] on link "Iesniegtā atbilde" at bounding box center [684, 582] width 106 height 21
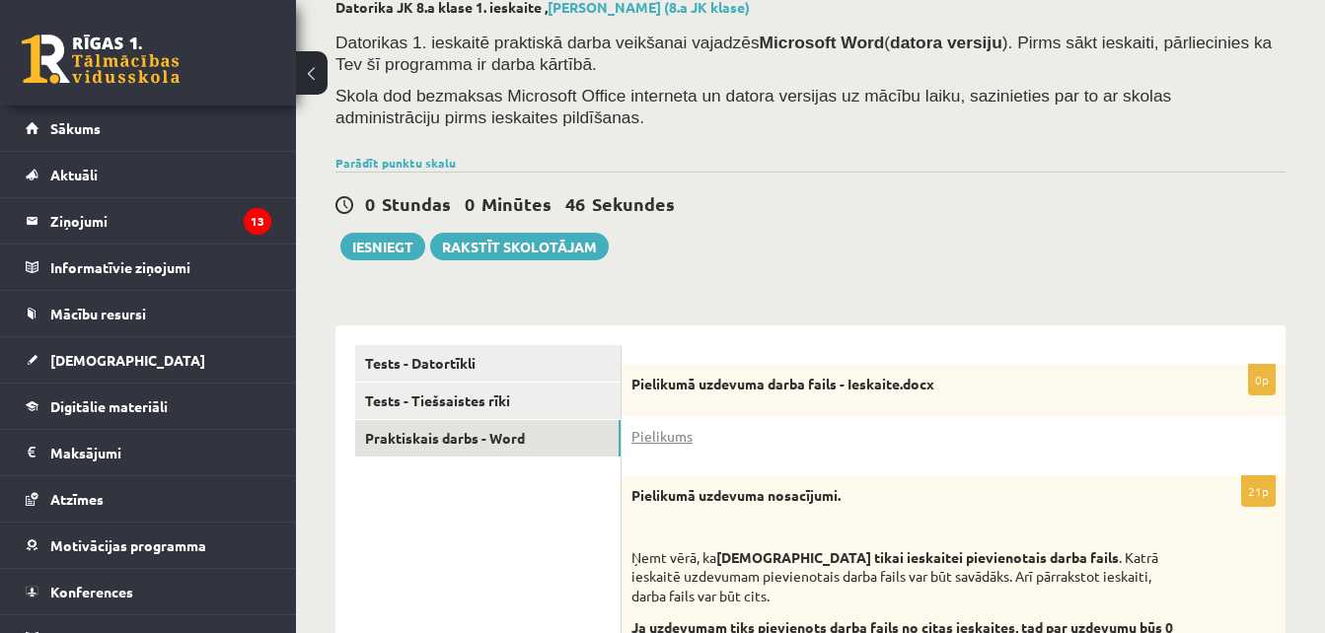
scroll to position [98, 0]
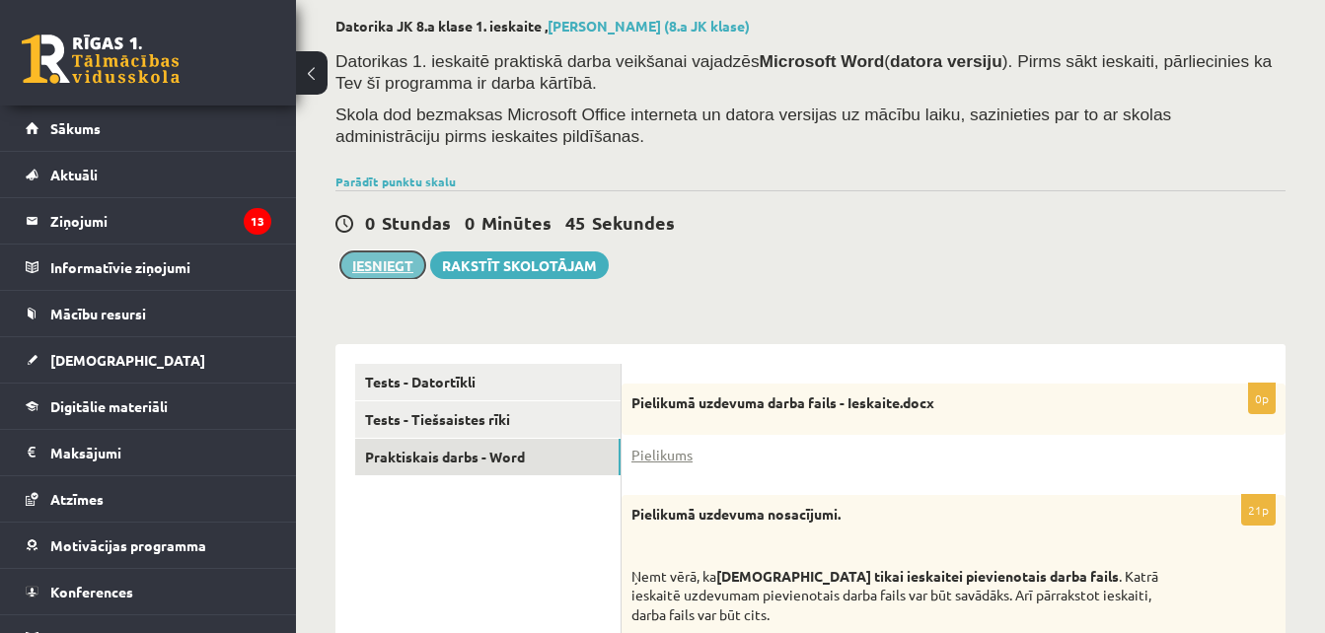
click at [396, 263] on button "Iesniegt" at bounding box center [382, 266] width 85 height 28
